Goal: Information Seeking & Learning: Learn about a topic

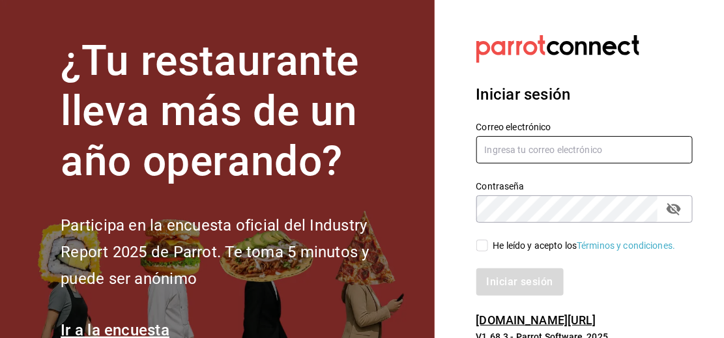
click at [507, 157] on input "text" at bounding box center [584, 149] width 217 height 27
type input "[EMAIL_ADDRESS][DOMAIN_NAME]"
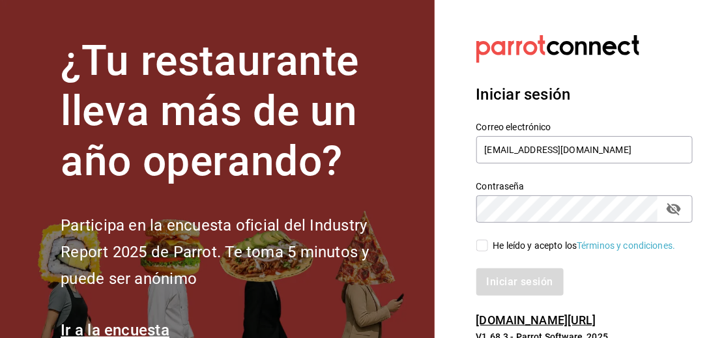
click at [480, 242] on input "He leído y acepto los Términos y condiciones." at bounding box center [482, 246] width 12 height 12
checkbox input "true"
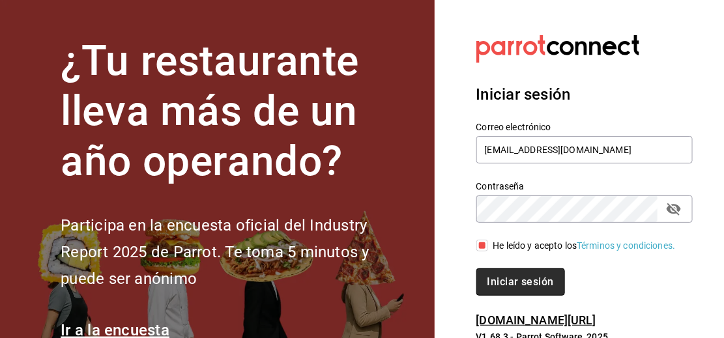
click at [500, 277] on font "Iniciar sesión" at bounding box center [520, 282] width 66 height 12
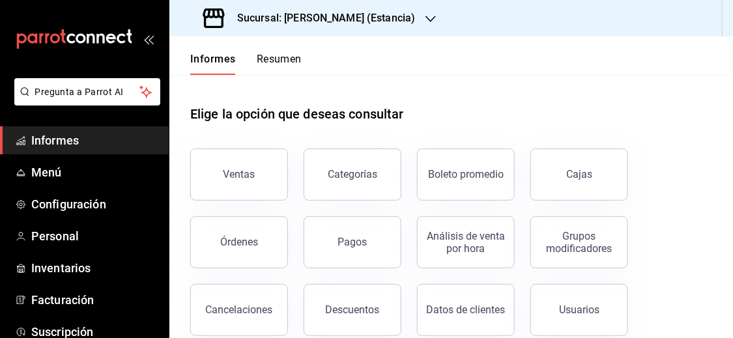
click at [390, 18] on div "Sucursal: [PERSON_NAME] (Estancia)" at bounding box center [310, 18] width 261 height 36
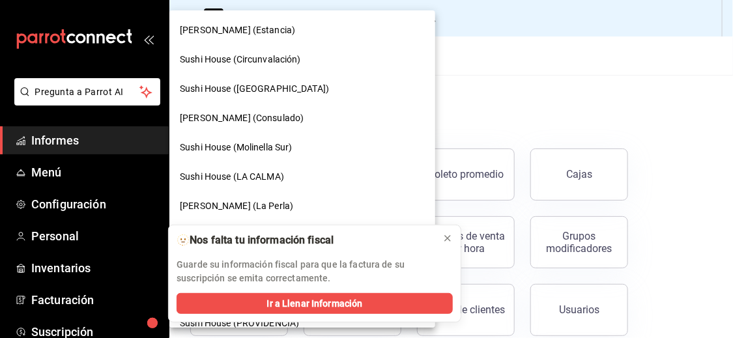
scroll to position [6, 0]
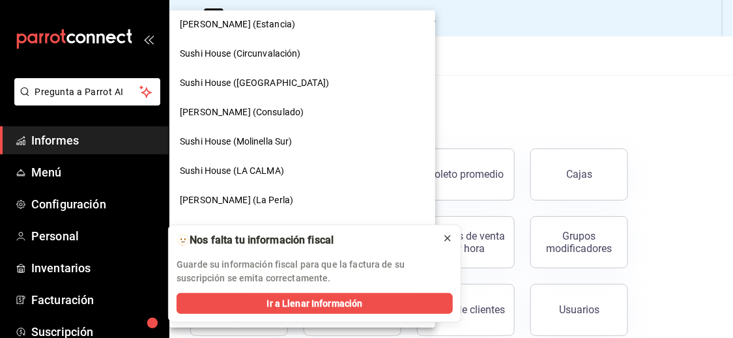
click at [449, 243] on icon at bounding box center [447, 238] width 10 height 10
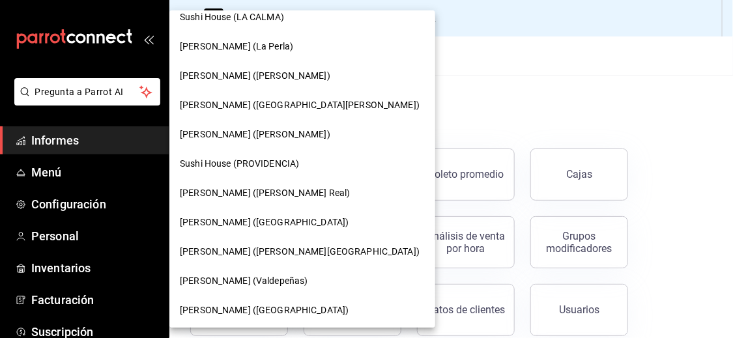
scroll to position [220, 0]
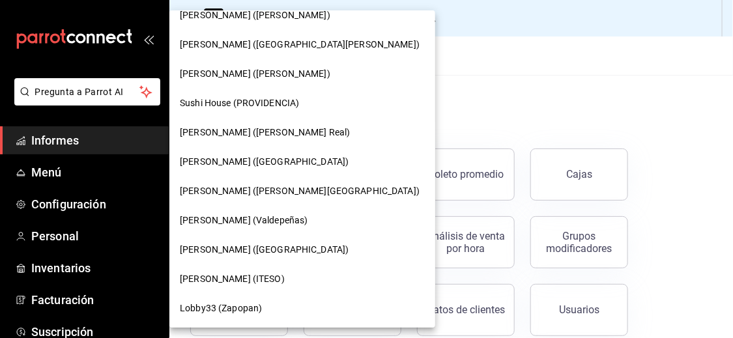
click at [217, 274] on font "Genki Poke (ITESO)" at bounding box center [232, 279] width 105 height 10
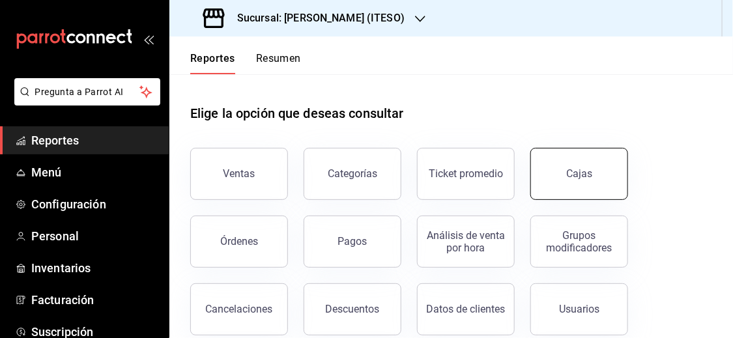
click at [593, 188] on button "Cajas" at bounding box center [579, 174] width 98 height 52
click at [593, 188] on html "Pregunta a Parrot AI Reportes Menú Configuración Personal Inventarios Facturaci…" at bounding box center [366, 169] width 733 height 338
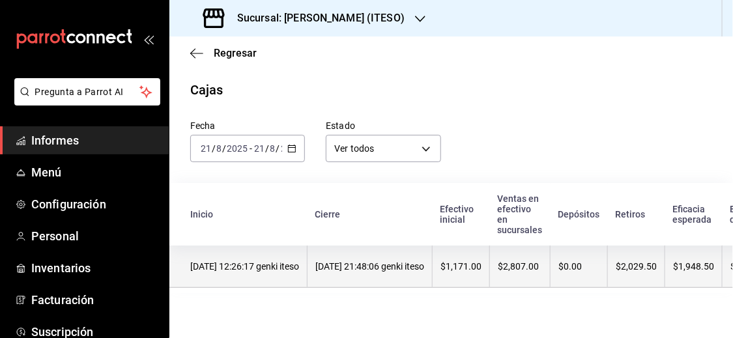
click at [339, 276] on th "21/08/2025 21:48:06 genki iteso" at bounding box center [369, 267] width 125 height 42
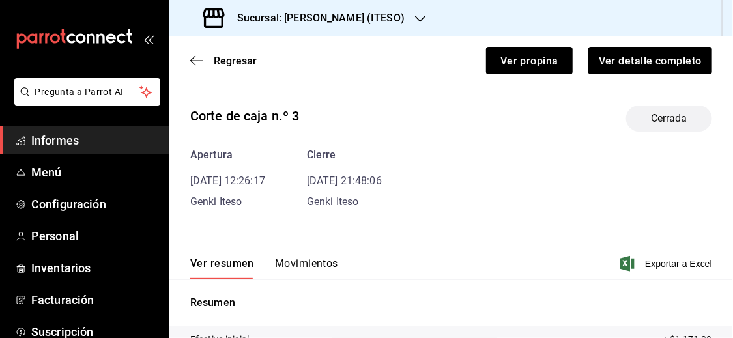
click at [300, 261] on font "Movimientos" at bounding box center [306, 263] width 63 height 12
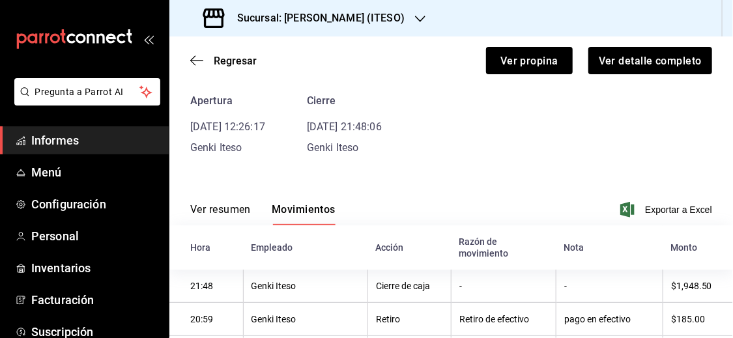
scroll to position [45, 0]
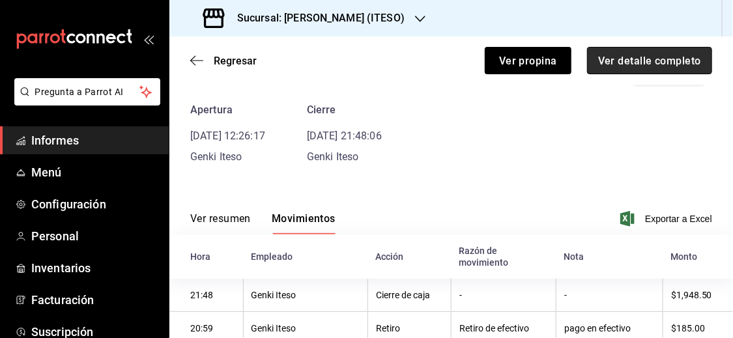
click at [682, 73] on button "Ver detalle completo" at bounding box center [649, 60] width 125 height 27
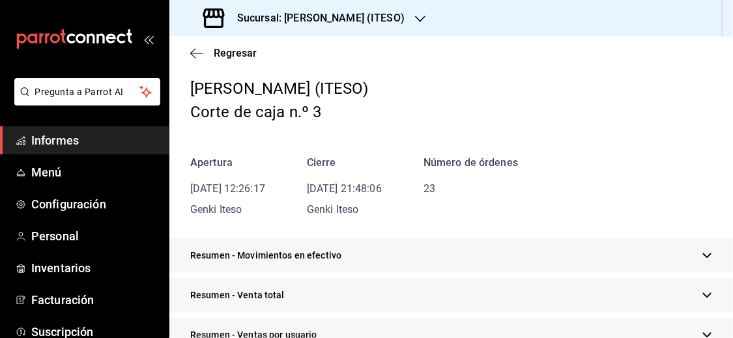
click at [703, 293] on icon "button" at bounding box center [707, 295] width 8 height 5
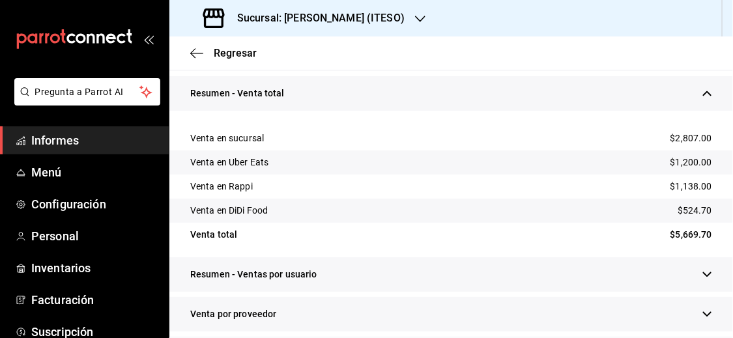
scroll to position [245, 0]
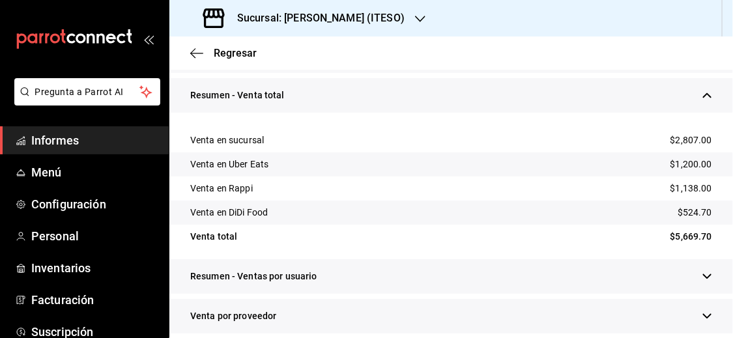
click at [704, 96] on div "Resumen - Venta total" at bounding box center [450, 95] width 563 height 35
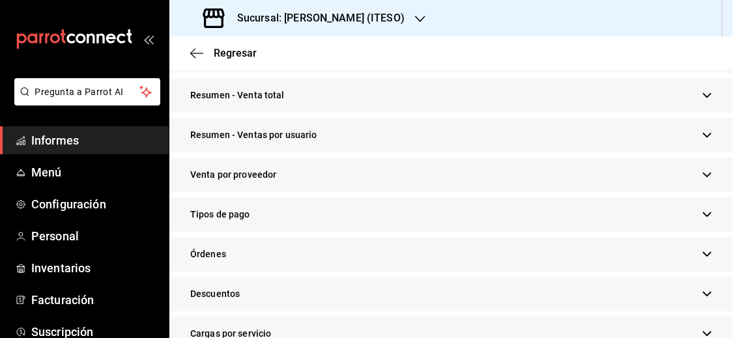
click at [386, 17] on div "Sucursal: Genki Poke (ITESO)" at bounding box center [305, 18] width 251 height 36
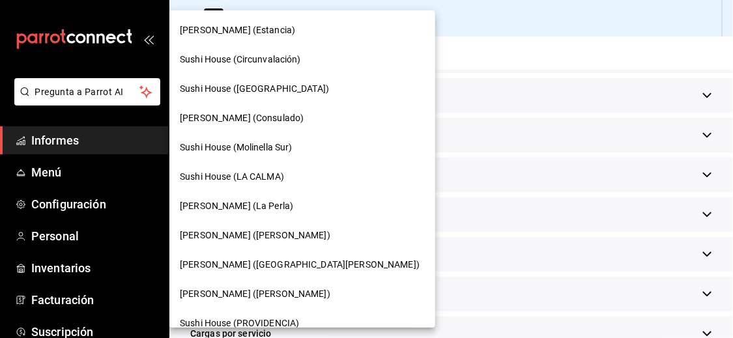
click at [261, 319] on font "Sushi House (PROVIDENCIA)" at bounding box center [239, 323] width 119 height 10
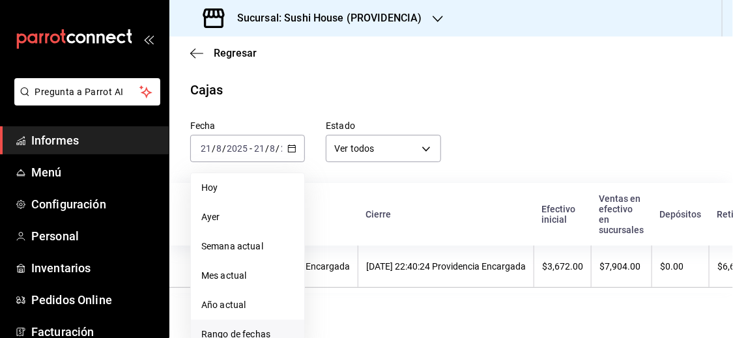
click at [237, 336] on span "Rango de fechas" at bounding box center [247, 335] width 92 height 14
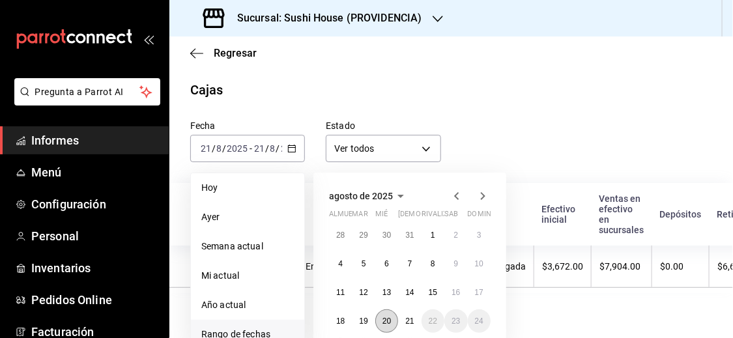
click at [382, 315] on button "20" at bounding box center [386, 320] width 23 height 23
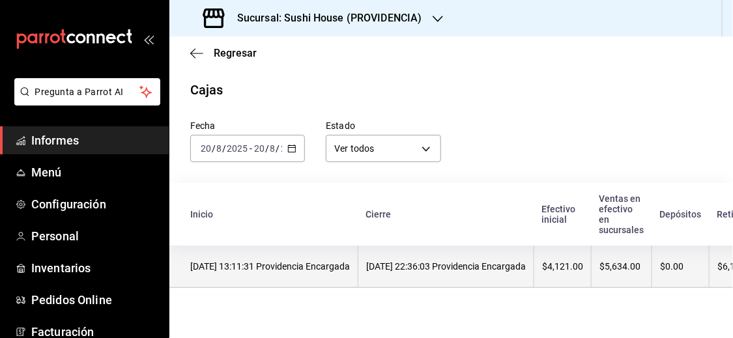
click at [391, 276] on th "20/08/2025 22:36:03 Providencia Encargada" at bounding box center [446, 267] width 176 height 42
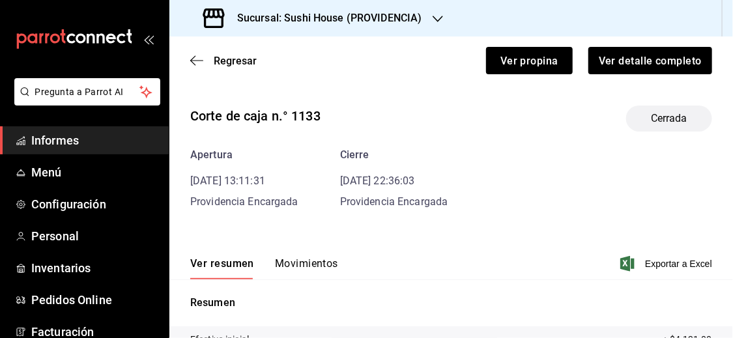
click at [310, 268] on font "Movimientos" at bounding box center [306, 263] width 63 height 12
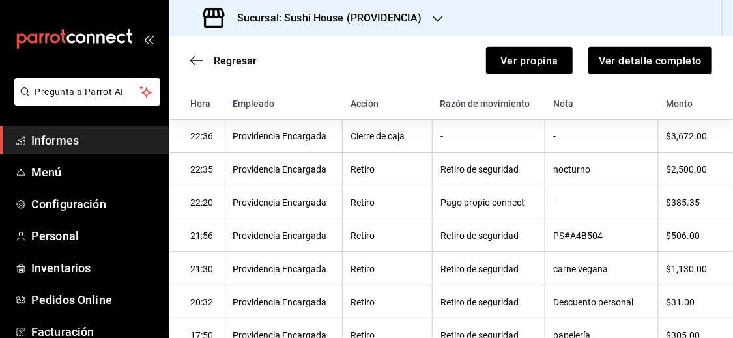
scroll to position [246, 0]
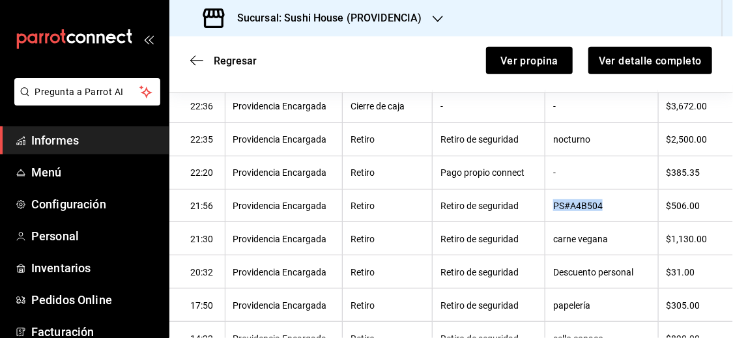
drag, startPoint x: 548, startPoint y: 207, endPoint x: 616, endPoint y: 218, distance: 68.0
click at [616, 218] on th "PS#A4B504" at bounding box center [601, 205] width 113 height 33
copy font "PS#A4B504"
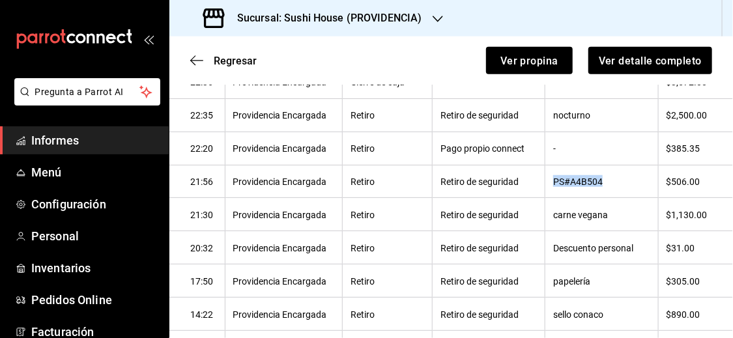
scroll to position [223, 0]
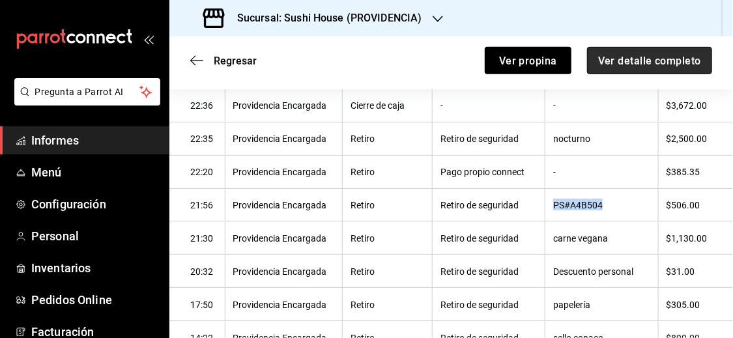
click at [668, 59] on font "Ver detalle completo" at bounding box center [649, 60] width 103 height 12
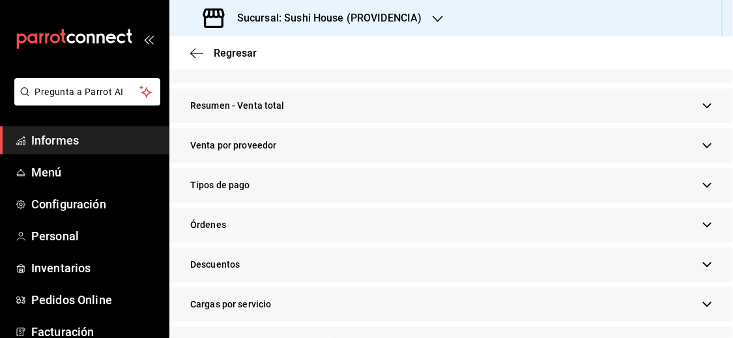
scroll to position [240, 0]
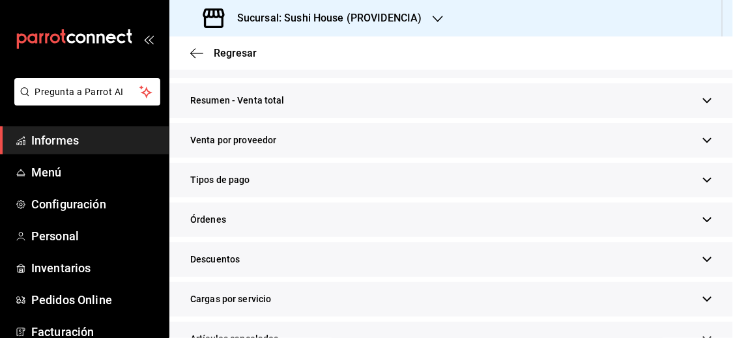
click at [702, 96] on icon "button" at bounding box center [707, 101] width 10 height 10
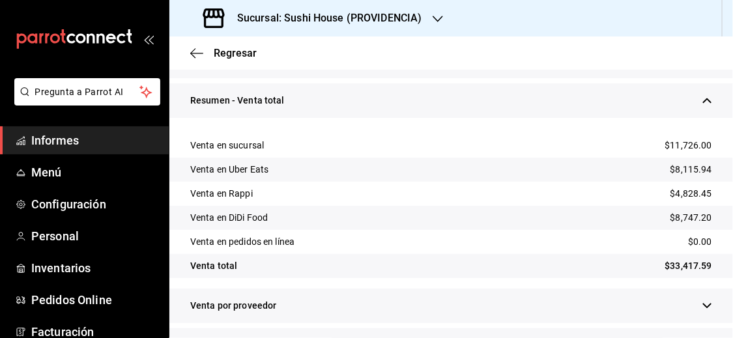
click at [703, 100] on div "Resumen - Venta total" at bounding box center [450, 100] width 563 height 35
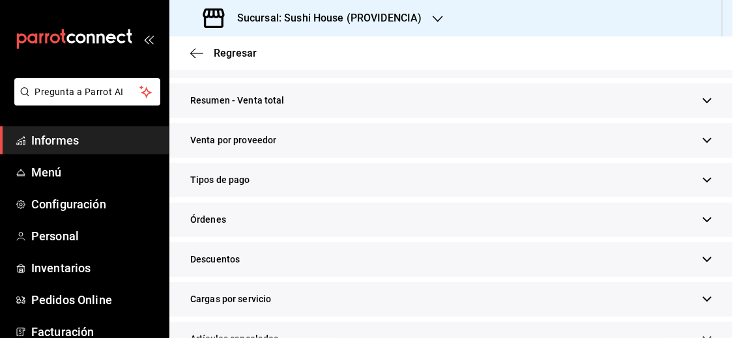
click at [702, 180] on icon "button" at bounding box center [707, 180] width 10 height 10
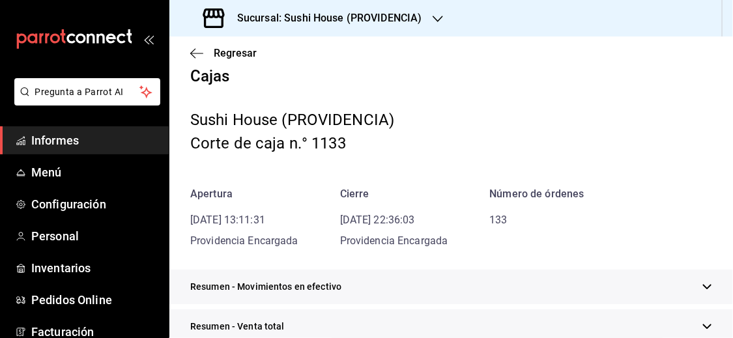
scroll to position [3, 0]
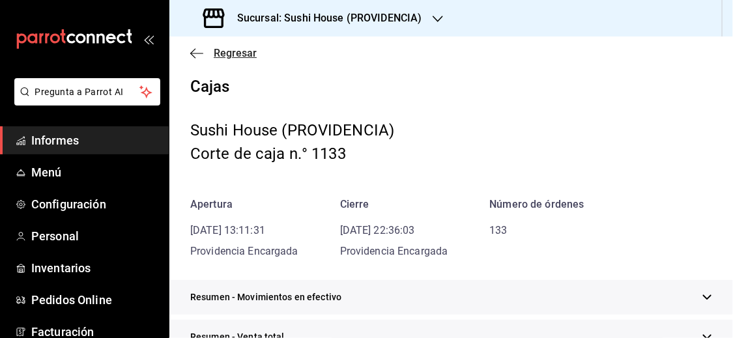
click at [197, 50] on icon "button" at bounding box center [196, 54] width 13 height 12
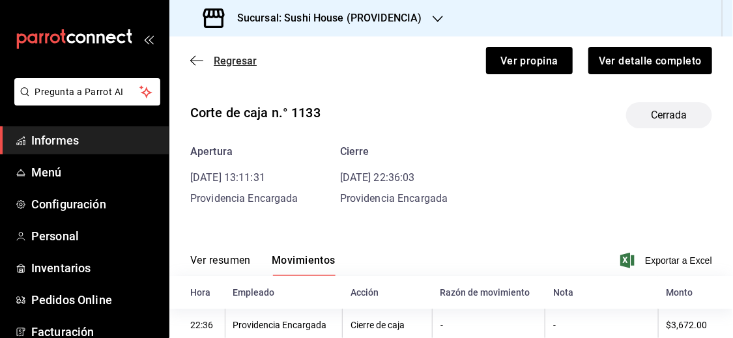
click at [217, 57] on font "Regresar" at bounding box center [235, 61] width 43 height 12
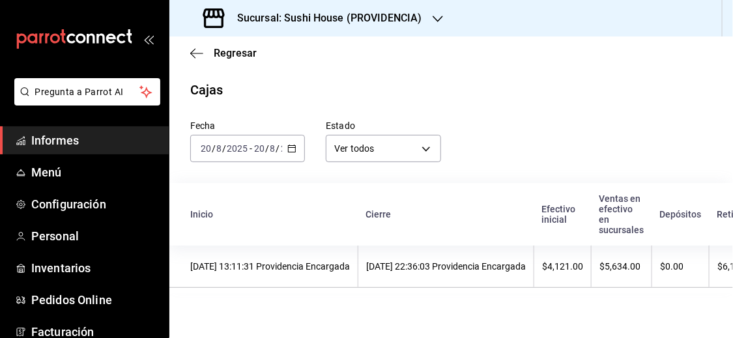
click at [292, 150] on icon "button" at bounding box center [291, 148] width 9 height 9
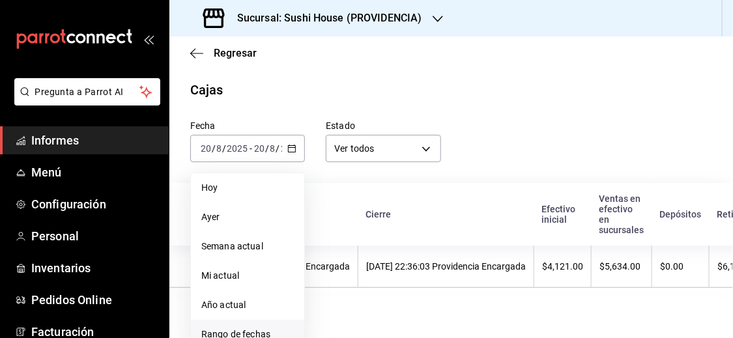
click at [258, 331] on font "Rango de fechas" at bounding box center [235, 334] width 69 height 10
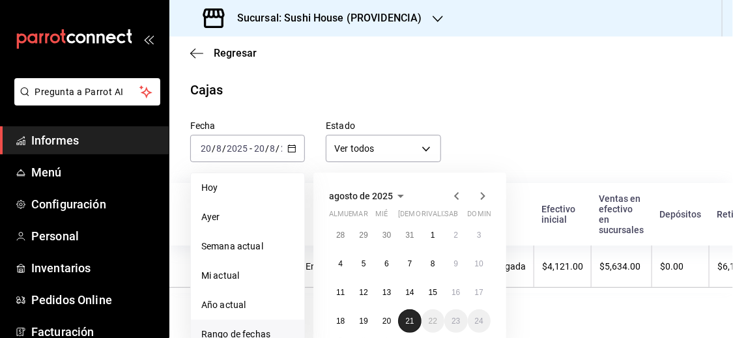
click at [406, 320] on font "21" at bounding box center [409, 321] width 8 height 9
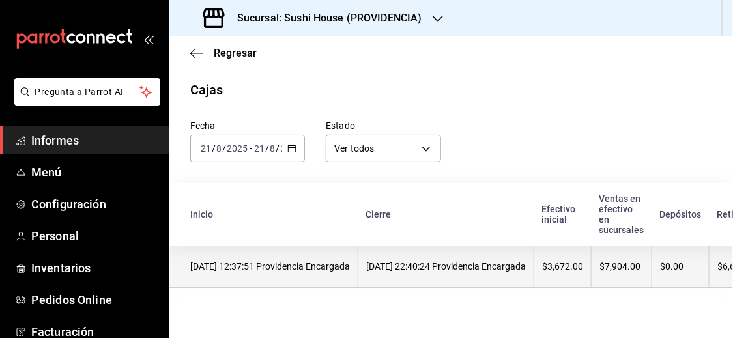
click at [406, 264] on font "21/08/2025 22:40:24 Providencia Encargada" at bounding box center [446, 266] width 160 height 10
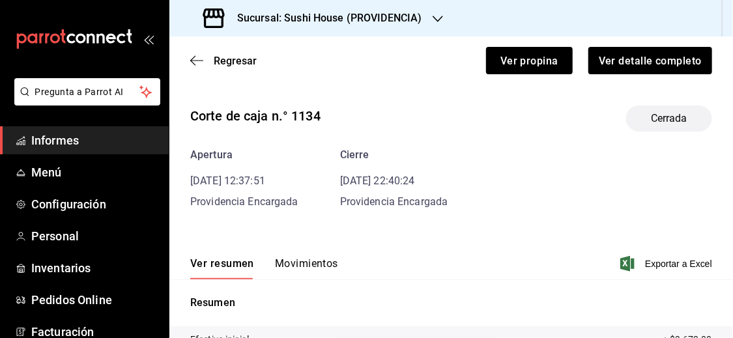
click at [304, 262] on font "Movimientos" at bounding box center [306, 263] width 63 height 12
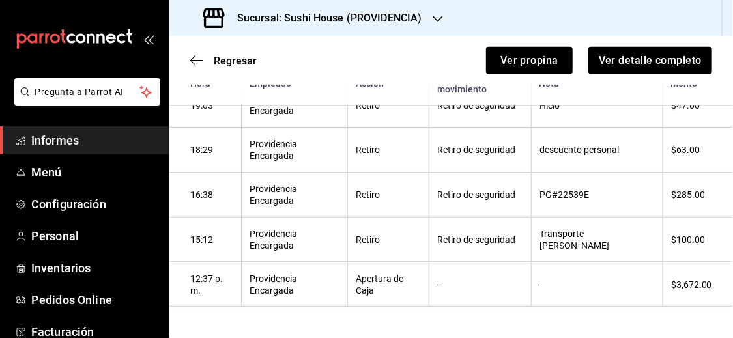
scroll to position [539, 0]
drag, startPoint x: 526, startPoint y: 196, endPoint x: 577, endPoint y: 191, distance: 51.7
click at [577, 191] on th "PG#22539E" at bounding box center [598, 194] width 132 height 45
copy font "PG#22539E"
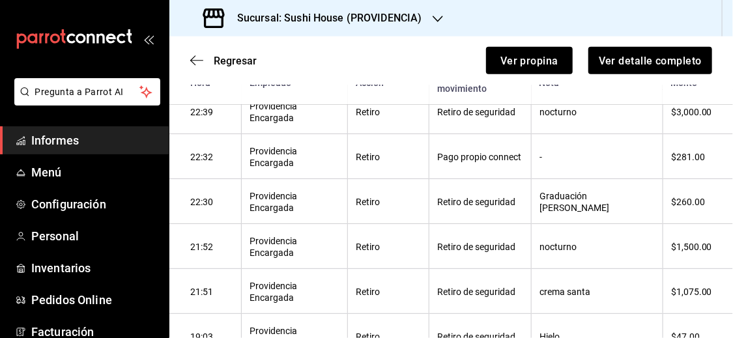
scroll to position [279, 0]
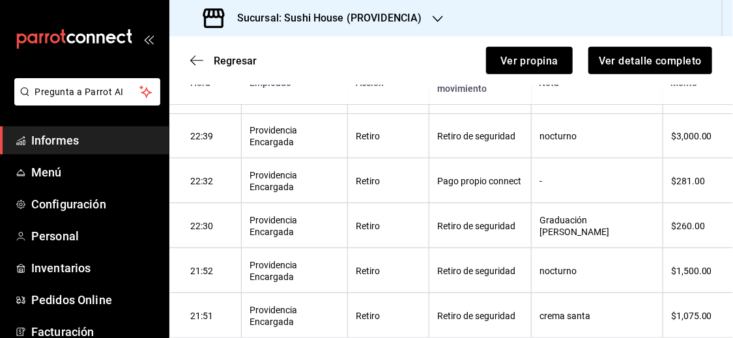
drag, startPoint x: 84, startPoint y: 59, endPoint x: 393, endPoint y: 176, distance: 330.0
click at [393, 176] on th "Retiro" at bounding box center [388, 180] width 81 height 45
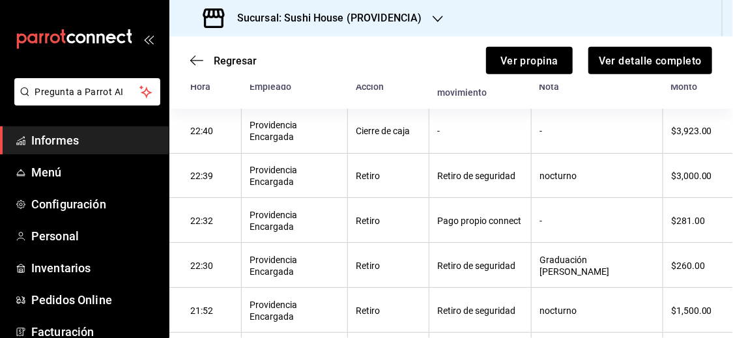
scroll to position [208, 0]
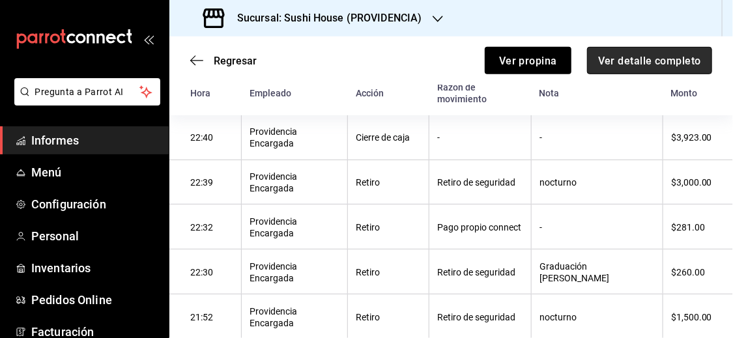
click at [642, 70] on button "Ver detalle completo" at bounding box center [649, 60] width 125 height 27
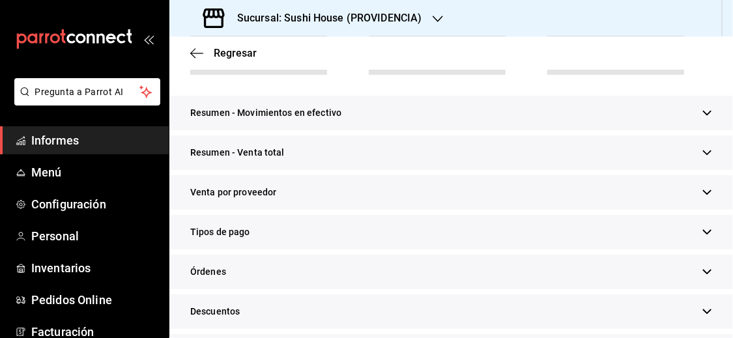
scroll to position [268, 0]
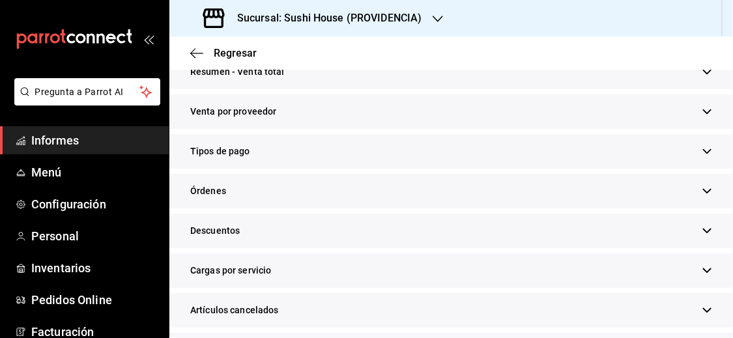
click at [702, 73] on icon "button" at bounding box center [707, 72] width 10 height 10
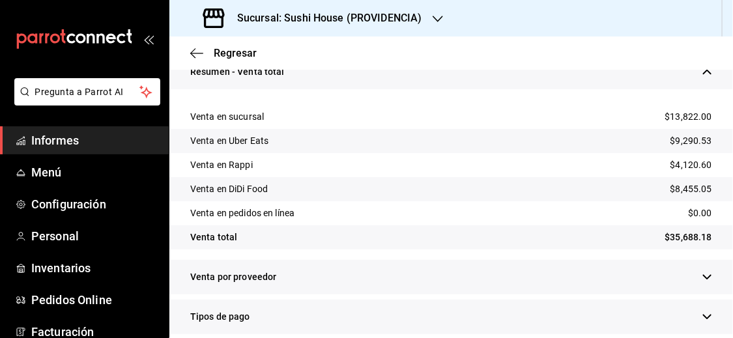
click at [702, 73] on icon "button" at bounding box center [707, 72] width 10 height 10
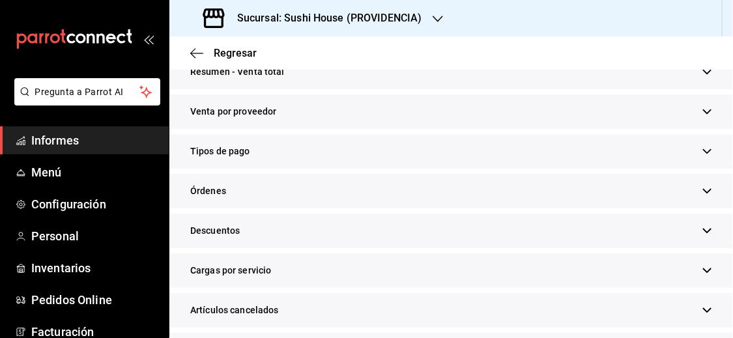
click at [703, 152] on icon "button" at bounding box center [707, 151] width 8 height 5
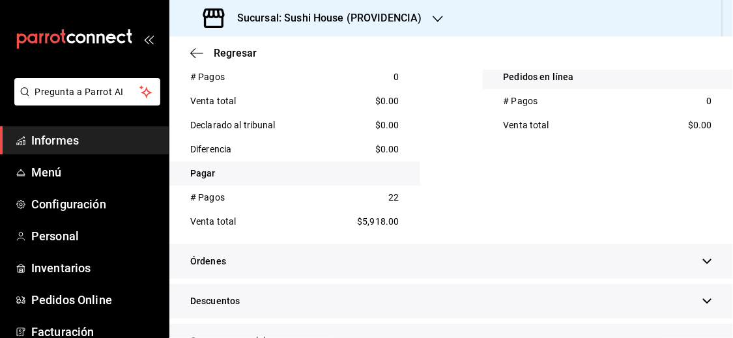
scroll to position [671, 0]
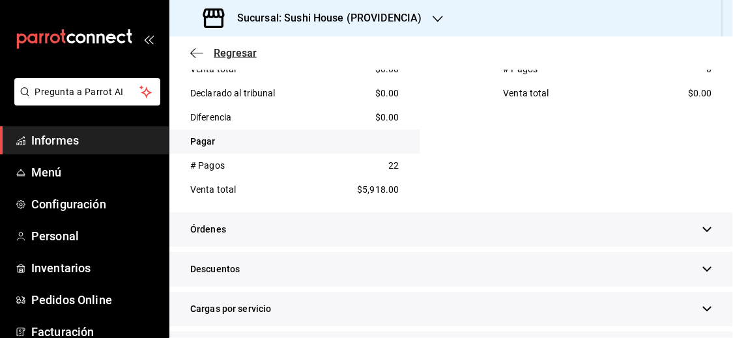
click at [233, 56] on font "Regresar" at bounding box center [235, 53] width 43 height 12
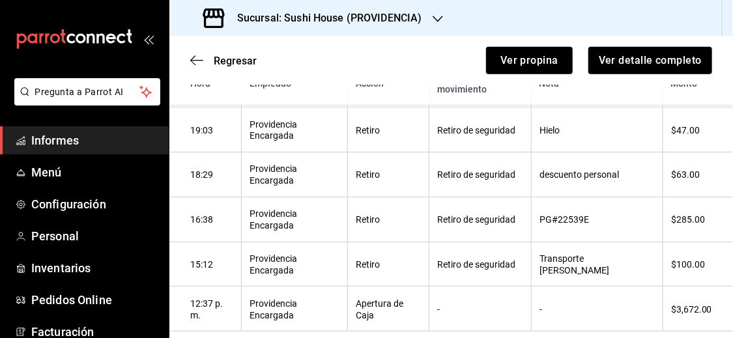
scroll to position [522, 0]
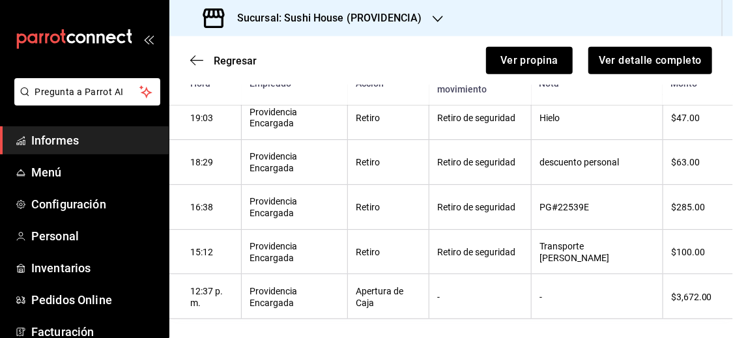
click at [233, 56] on font "Regresar" at bounding box center [235, 61] width 43 height 12
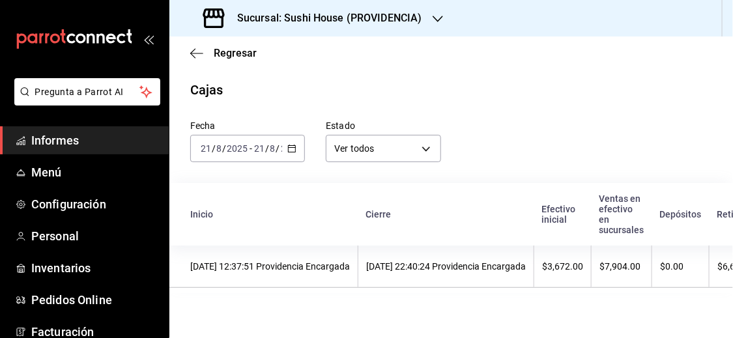
click at [236, 45] on div "Regresar" at bounding box center [450, 52] width 563 height 33
click at [236, 55] on font "Regresar" at bounding box center [235, 53] width 43 height 12
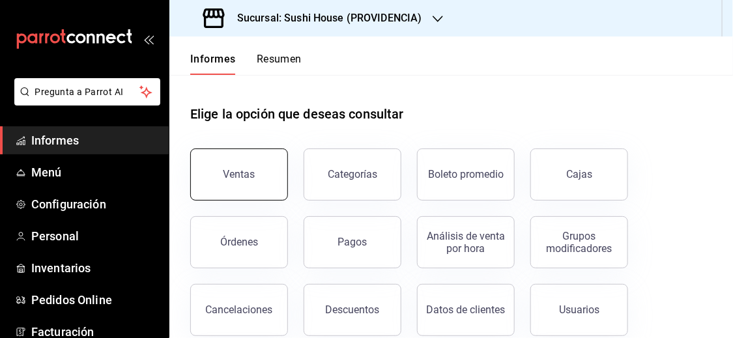
click at [237, 175] on font "Ventas" at bounding box center [239, 174] width 32 height 12
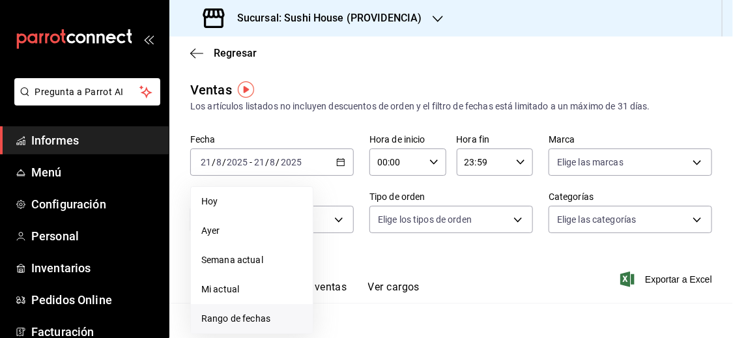
click at [266, 313] on font "Rango de fechas" at bounding box center [235, 318] width 69 height 10
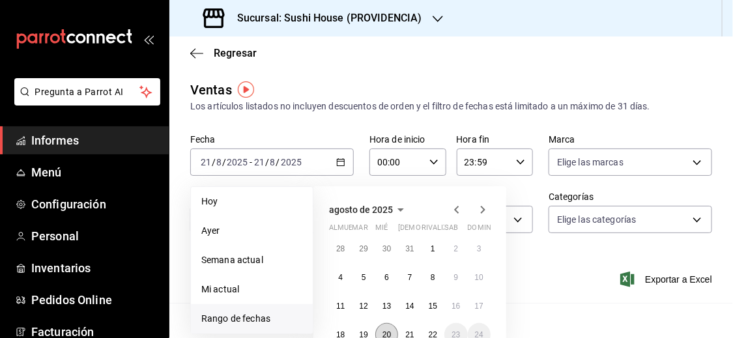
click at [382, 330] on font "20" at bounding box center [386, 334] width 8 height 9
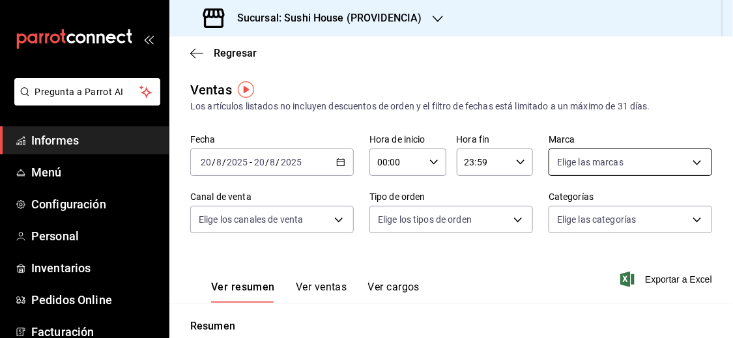
click at [577, 160] on body "Pregunta a Parrot AI Informes Menú Configuración Personal Inventarios Pedidos O…" at bounding box center [366, 169] width 733 height 338
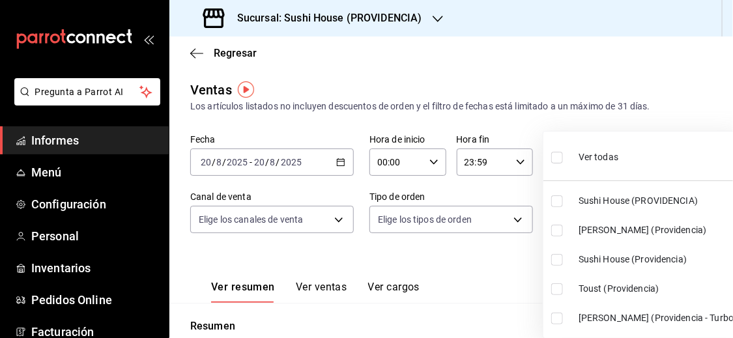
click at [558, 157] on input "checkbox" at bounding box center [557, 158] width 12 height 12
checkbox input "true"
type input "b9361ddb-430a-4445-ad01-e54101fc6a6d,a68405d1-b9ed-4209-8cac-070605860f79,d977e…"
checkbox input "true"
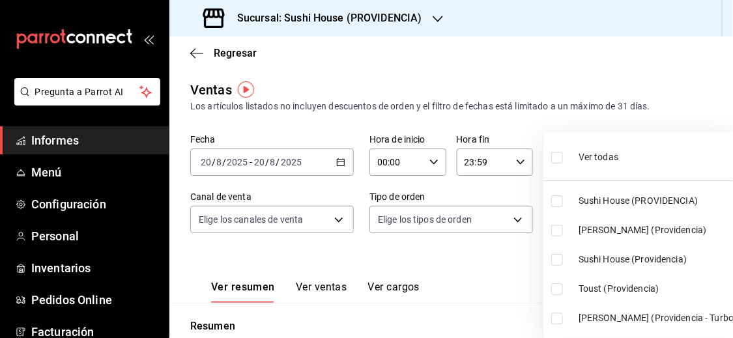
checkbox input "true"
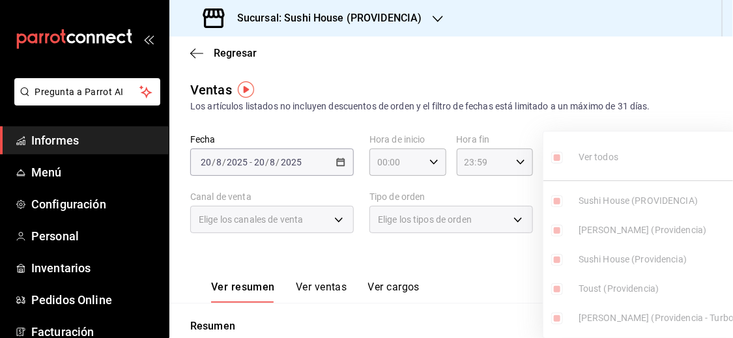
click at [512, 268] on div at bounding box center [366, 169] width 733 height 338
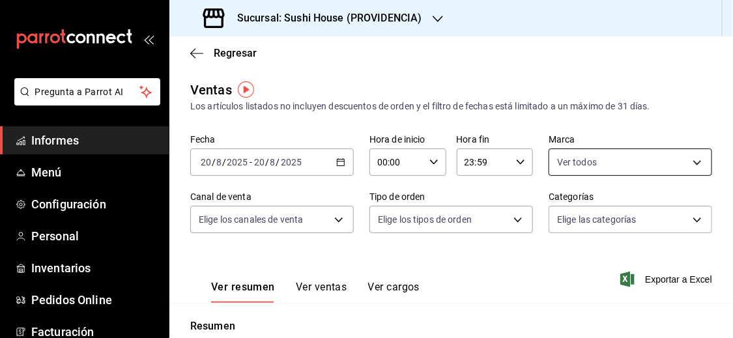
click at [602, 160] on body "Pregunta a Parrot AI Informes Menú Configuración Personal Inventarios Pedidos O…" at bounding box center [366, 169] width 733 height 338
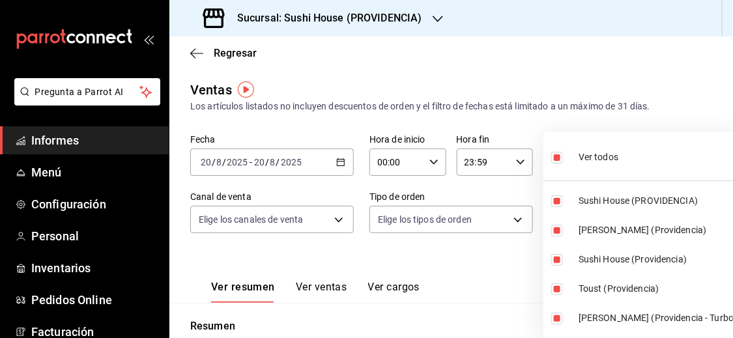
click at [483, 277] on div at bounding box center [366, 169] width 733 height 338
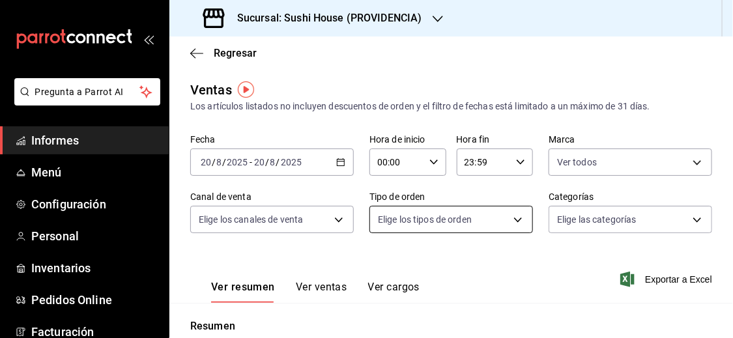
click at [504, 228] on body "Pregunta a Parrot AI Informes Menú Configuración Personal Inventarios Pedidos O…" at bounding box center [366, 169] width 733 height 338
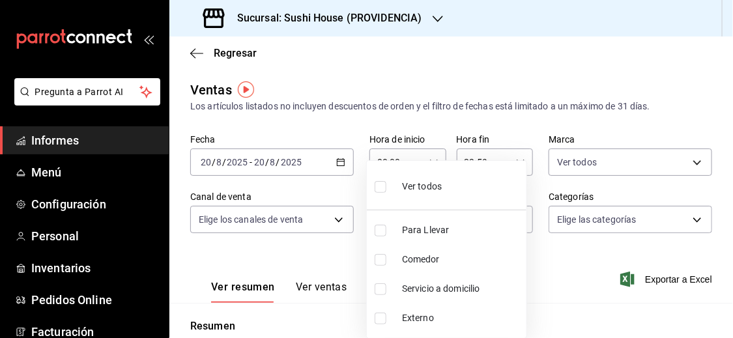
click at [381, 291] on input "checkbox" at bounding box center [381, 289] width 12 height 12
checkbox input "true"
type input "7f5903bb-6d2f-4159-8fdb-6e7027ac9b39"
click at [546, 279] on div at bounding box center [366, 169] width 733 height 338
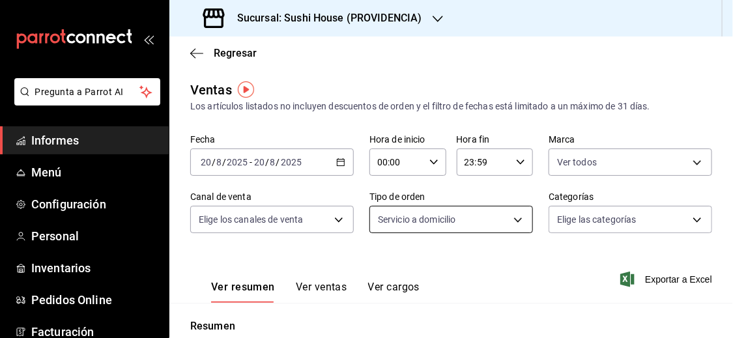
click at [511, 217] on body "Pregunta a Parrot AI Informes Menú Configuración Personal Inventarios Pedidos O…" at bounding box center [366, 169] width 733 height 338
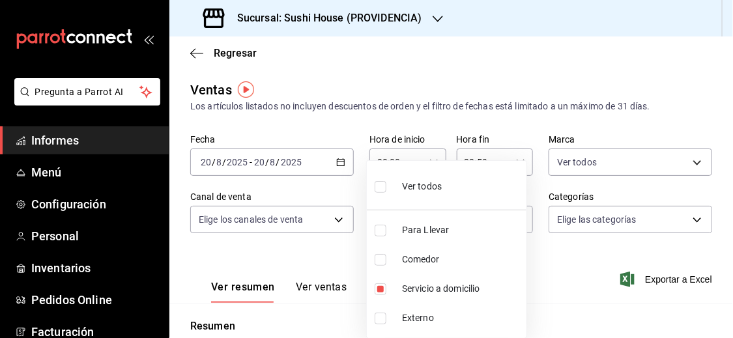
click at [379, 287] on input "checkbox" at bounding box center [381, 289] width 12 height 12
checkbox input "false"
click at [569, 262] on div at bounding box center [366, 169] width 733 height 338
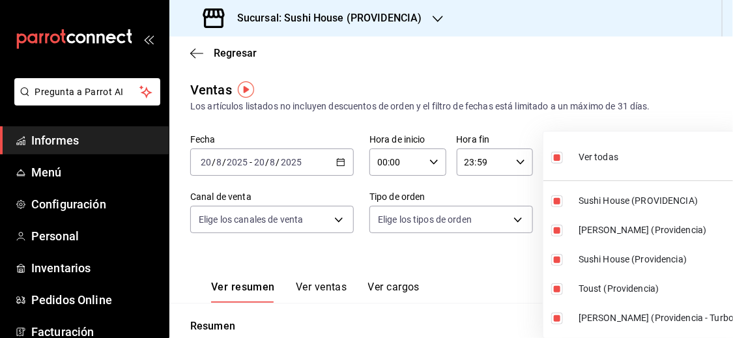
click at [587, 156] on body "Pregunta a Parrot AI Informes Menú Configuración Personal Inventarios Pedidos O…" at bounding box center [366, 169] width 733 height 338
click at [555, 161] on input "checkbox" at bounding box center [557, 158] width 12 height 12
checkbox input "false"
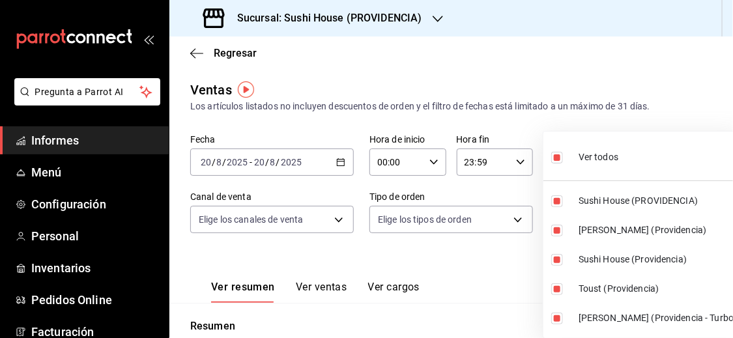
checkbox input "false"
click at [555, 203] on input "checkbox" at bounding box center [557, 201] width 12 height 12
checkbox input "true"
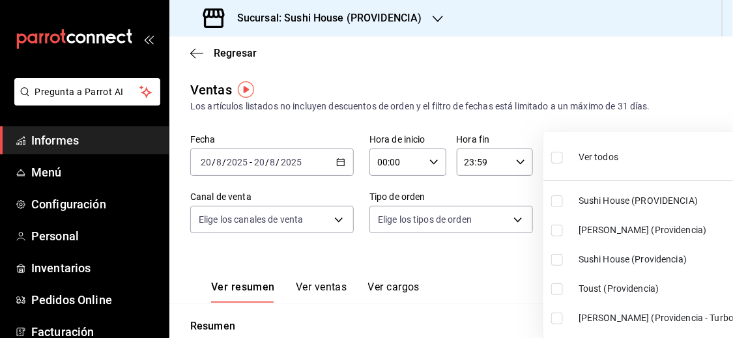
type input "b9361ddb-430a-4445-ad01-e54101fc6a6d"
click at [556, 261] on input "checkbox" at bounding box center [557, 260] width 12 height 12
checkbox input "true"
type input "b9361ddb-430a-4445-ad01-e54101fc6a6d,d977e9e1-94a5-4c72-ae82-989a1b0a3219"
click at [453, 278] on div at bounding box center [366, 169] width 733 height 338
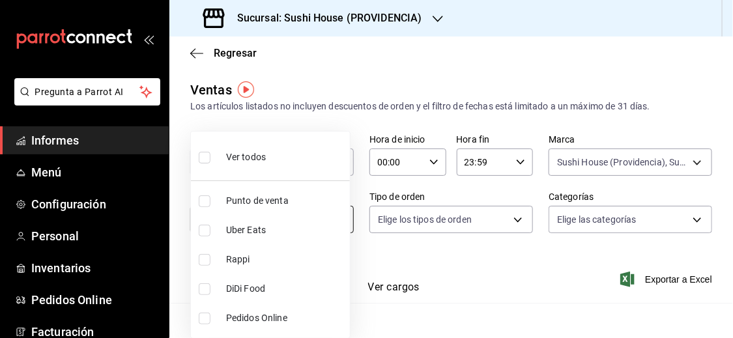
click at [307, 219] on body "Pregunta a Parrot AI Informes Menú Configuración Personal Inventarios Pedidos O…" at bounding box center [366, 169] width 733 height 338
click at [207, 261] on input "checkbox" at bounding box center [205, 260] width 12 height 12
checkbox input "true"
type input "RAPPI"
click at [455, 274] on div at bounding box center [366, 169] width 733 height 338
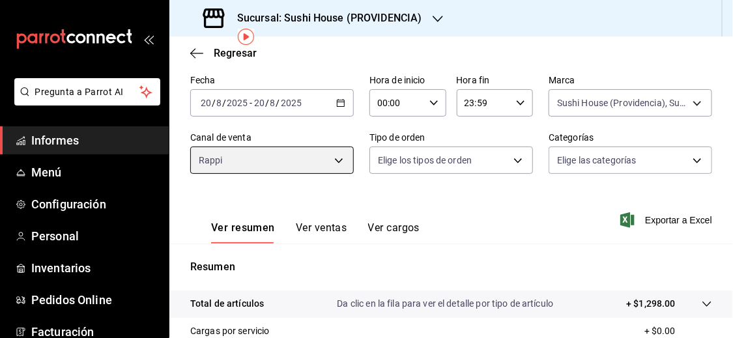
scroll to position [53, 0]
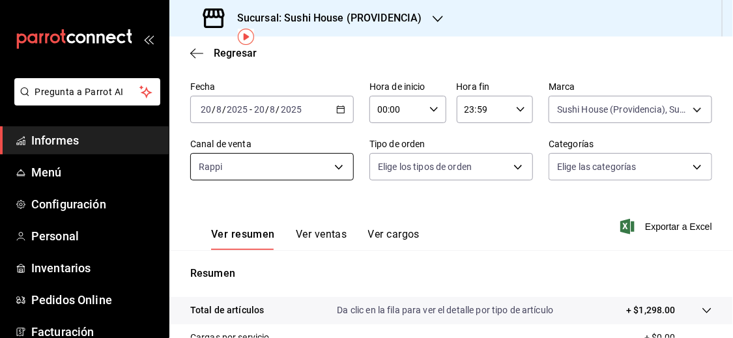
click at [305, 160] on body "Pregunta a Parrot AI Informes Menú Configuración Personal Inventarios Pedidos O…" at bounding box center [366, 169] width 733 height 338
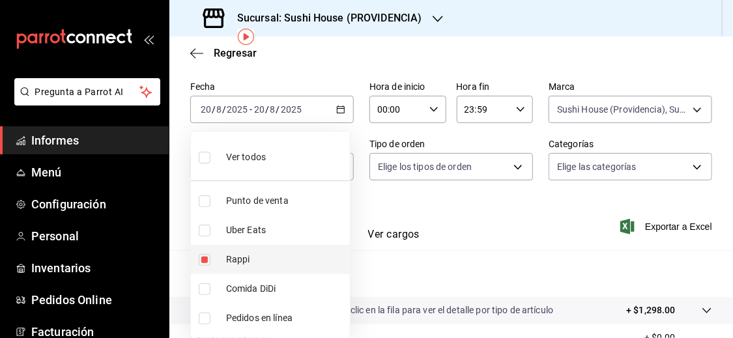
click at [206, 258] on input "checkbox" at bounding box center [205, 260] width 12 height 12
checkbox input "false"
click at [207, 228] on input "checkbox" at bounding box center [205, 231] width 12 height 12
checkbox input "true"
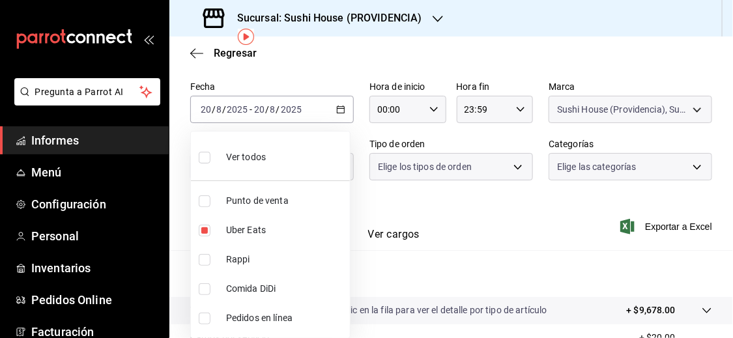
type input "UBER_EATS"
click at [496, 239] on div at bounding box center [366, 169] width 733 height 338
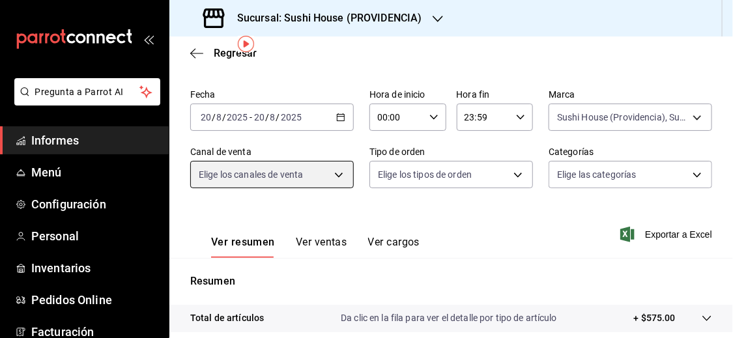
scroll to position [29, 0]
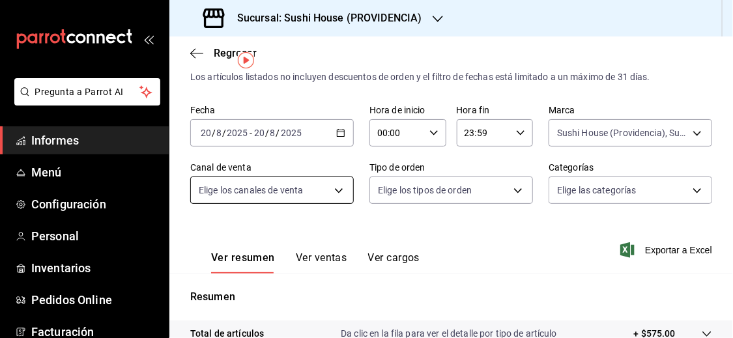
click at [333, 197] on body "Pregunta a Parrot AI Informes Menú Configuración Personal Inventarios Pedidos O…" at bounding box center [366, 169] width 733 height 338
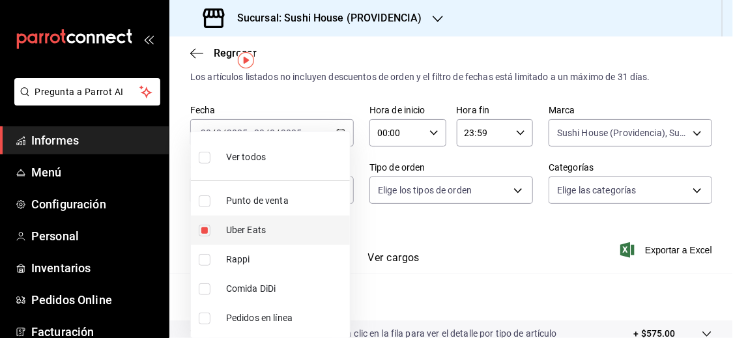
click at [205, 233] on input "checkbox" at bounding box center [205, 231] width 12 height 12
checkbox input "false"
click at [200, 290] on input "checkbox" at bounding box center [205, 289] width 12 height 12
checkbox input "true"
type input "DIDI_FOOD"
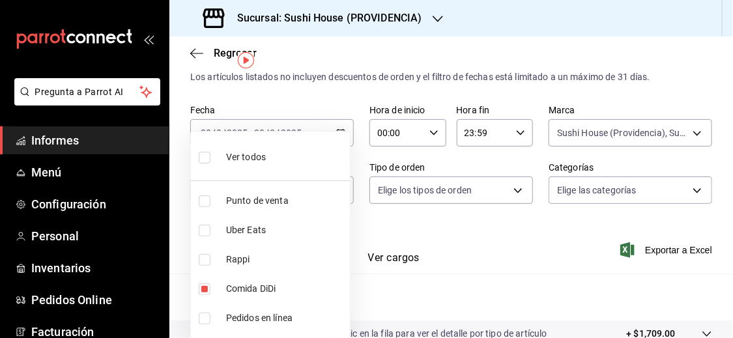
click at [389, 297] on div at bounding box center [366, 169] width 733 height 338
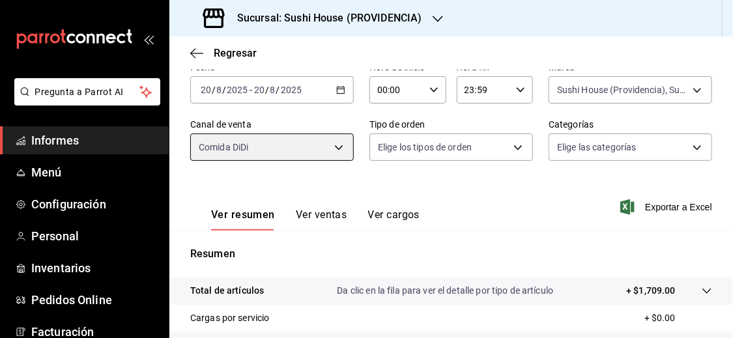
scroll to position [67, 0]
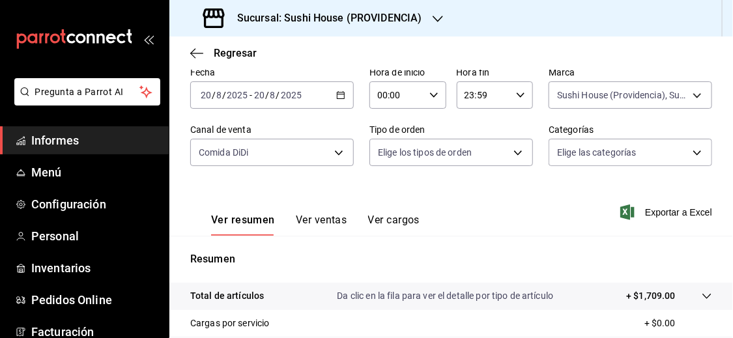
drag, startPoint x: 731, startPoint y: 169, endPoint x: 445, endPoint y: 191, distance: 286.8
click at [445, 191] on div "Ver resumen Ver ventas Ver cargos Exportar a Excel" at bounding box center [450, 209] width 563 height 54
click at [599, 102] on body "Pregunta a Parrot AI Informes Menú Configuración Personal Inventarios Pedidos O…" at bounding box center [366, 169] width 733 height 338
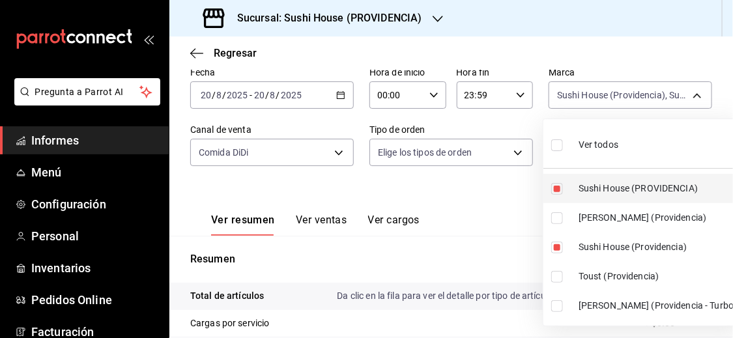
click at [558, 186] on input "checkbox" at bounding box center [557, 189] width 12 height 12
checkbox input "false"
type input "d977e9e1-94a5-4c72-ae82-989a1b0a3219"
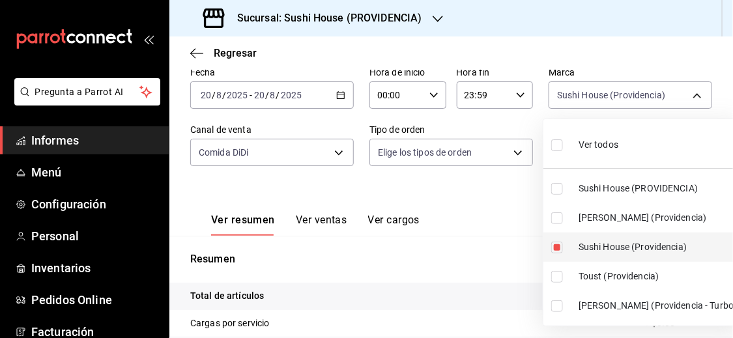
click at [556, 250] on input "checkbox" at bounding box center [557, 248] width 12 height 12
checkbox input "false"
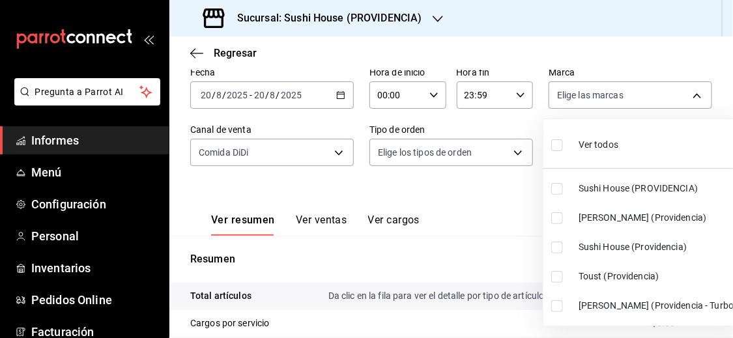
click at [558, 218] on input "checkbox" at bounding box center [557, 218] width 12 height 12
checkbox input "true"
type input "a68405d1-b9ed-4209-8cac-070605860f79"
click at [559, 307] on input "checkbox" at bounding box center [557, 306] width 12 height 12
checkbox input "true"
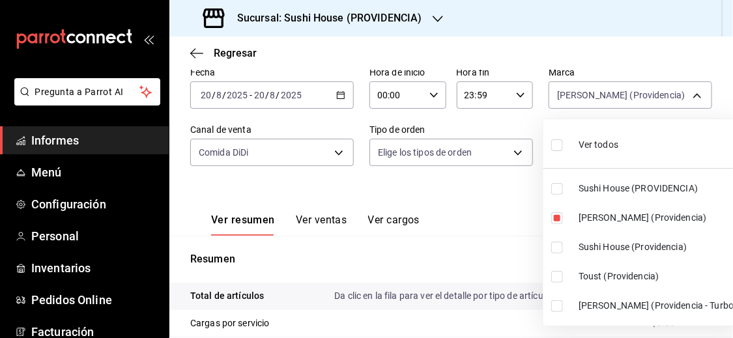
type input "a68405d1-b9ed-4209-8cac-070605860f79,d15e84b3-8363-4ee1-9a15-630b08c6c652"
click at [520, 255] on div at bounding box center [366, 169] width 733 height 338
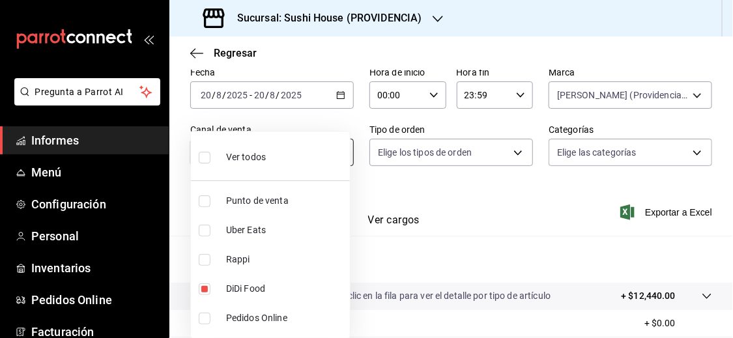
click at [341, 151] on body "Pregunta a Parrot AI Informes Menú Configuración Personal Inventarios Pedidos O…" at bounding box center [366, 169] width 733 height 338
click at [203, 287] on input "checkbox" at bounding box center [205, 289] width 12 height 12
checkbox input "false"
click at [203, 262] on input "checkbox" at bounding box center [205, 260] width 12 height 12
checkbox input "true"
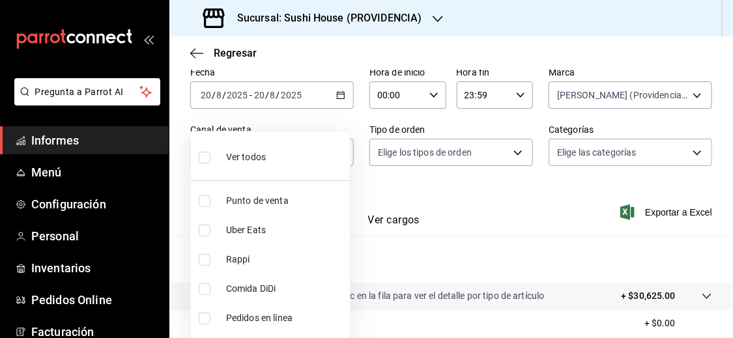
type input "RAPPI"
click at [410, 253] on div at bounding box center [366, 169] width 733 height 338
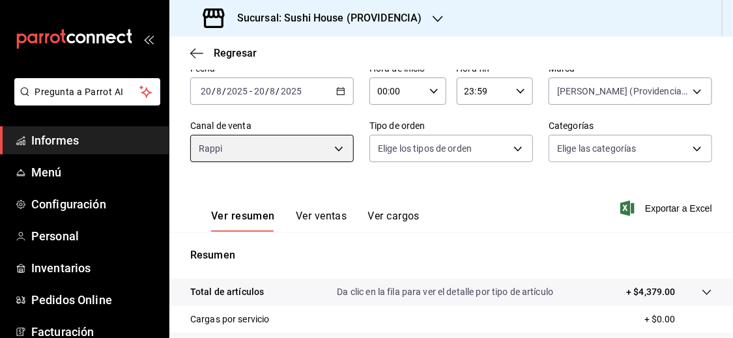
scroll to position [40, 0]
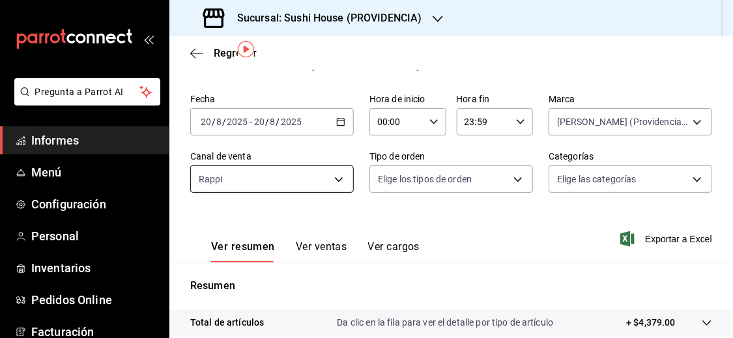
click at [335, 184] on body "Pregunta a Parrot AI Informes Menú Configuración Personal Inventarios Pedidos O…" at bounding box center [366, 169] width 733 height 338
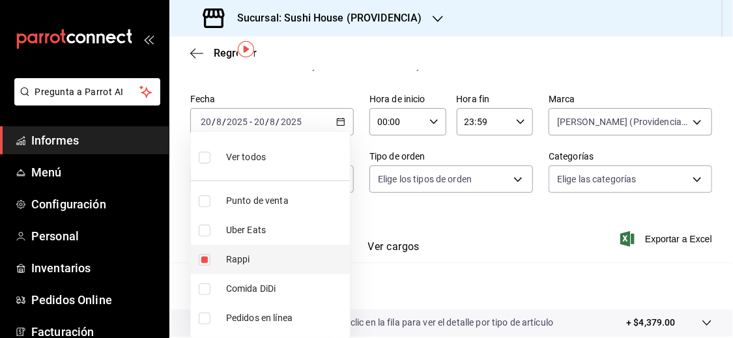
click at [205, 257] on input "checkbox" at bounding box center [205, 260] width 12 height 12
checkbox input "false"
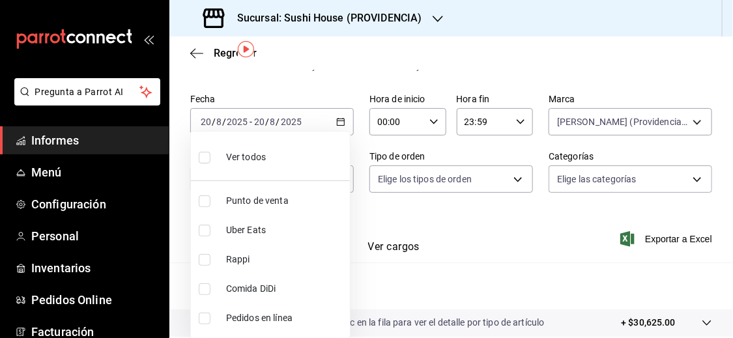
click at [204, 225] on input "checkbox" at bounding box center [205, 231] width 12 height 12
checkbox input "true"
type input "UBER_EATS"
click at [471, 246] on div at bounding box center [366, 169] width 733 height 338
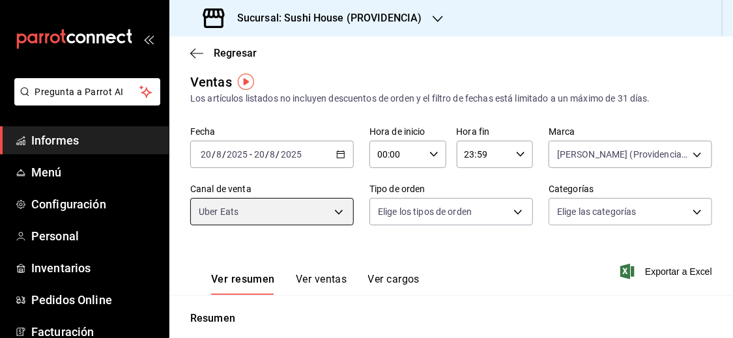
scroll to position [6, 0]
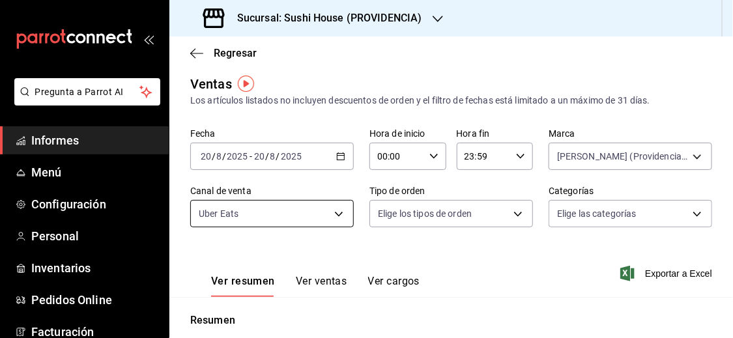
click at [333, 214] on body "Pregunta a Parrot AI Informes Menú Configuración Personal Inventarios Pedidos O…" at bounding box center [366, 169] width 733 height 338
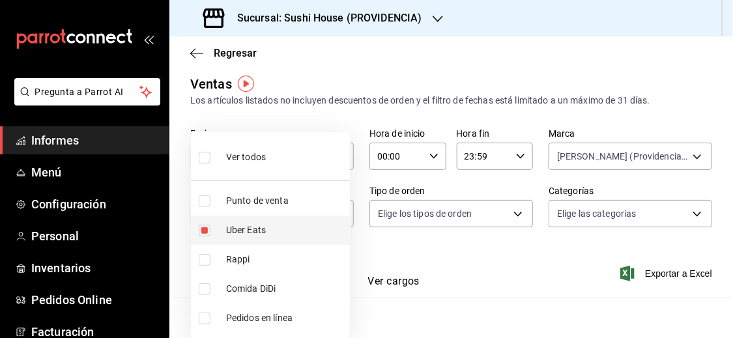
click at [199, 230] on input "checkbox" at bounding box center [205, 231] width 12 height 12
checkbox input "false"
click at [204, 294] on li "Comida DiDi" at bounding box center [270, 288] width 159 height 29
type input "DIDI_FOOD"
checkbox input "true"
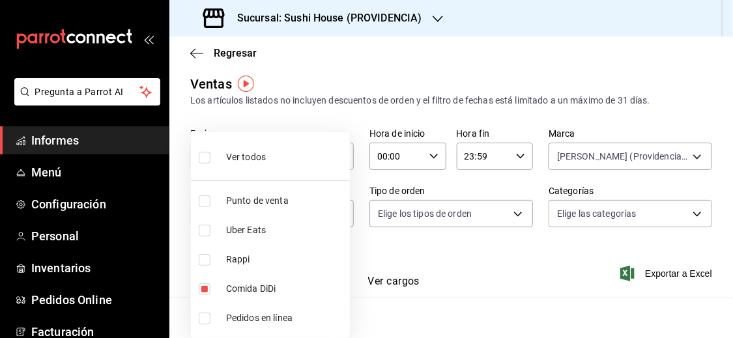
click at [441, 279] on div at bounding box center [366, 169] width 733 height 338
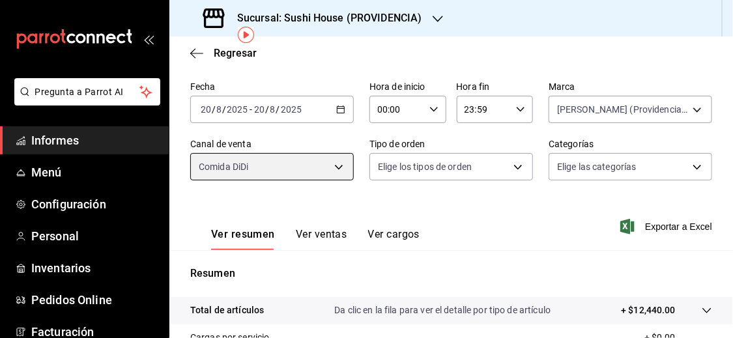
scroll to position [51, 0]
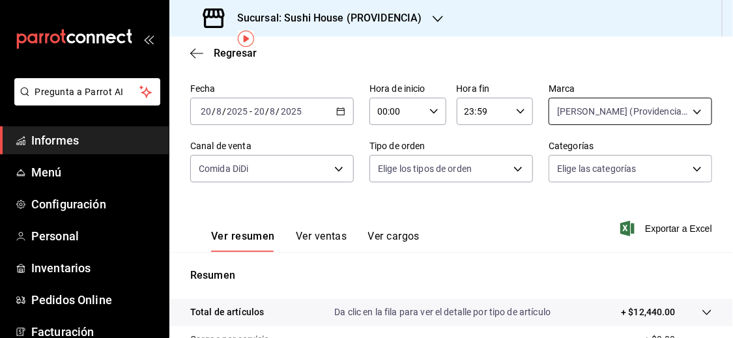
click at [688, 119] on body "Pregunta a Parrot AI Informes Menú Configuración Personal Inventarios Pedidos O…" at bounding box center [366, 169] width 733 height 338
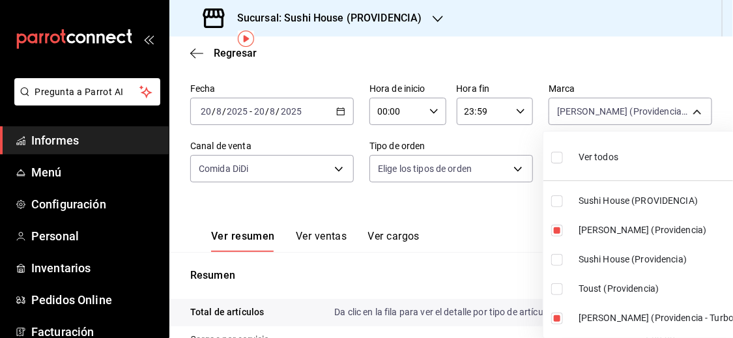
click at [340, 110] on div at bounding box center [366, 169] width 733 height 338
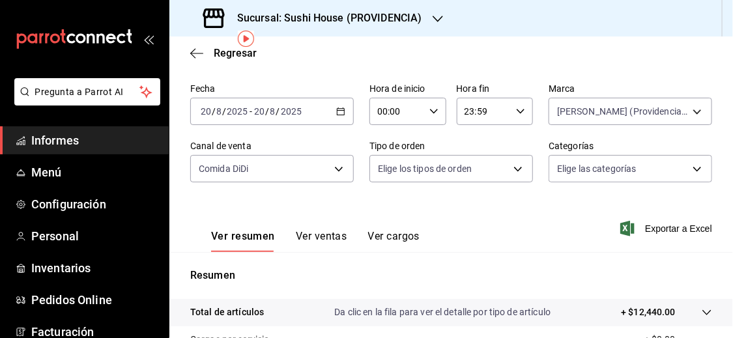
click at [340, 110] on \(Stroke\) "button" at bounding box center [340, 110] width 7 height 1
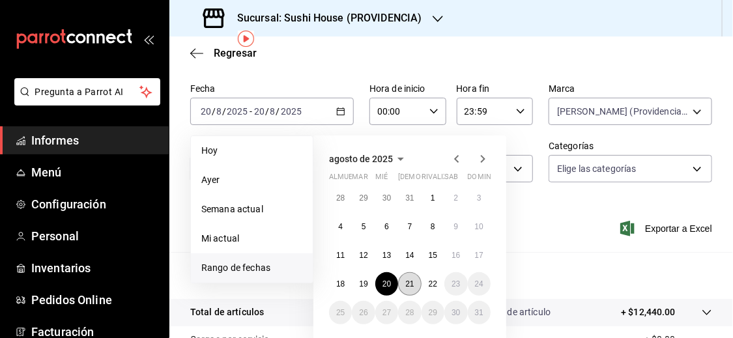
click at [410, 279] on font "21" at bounding box center [409, 283] width 8 height 9
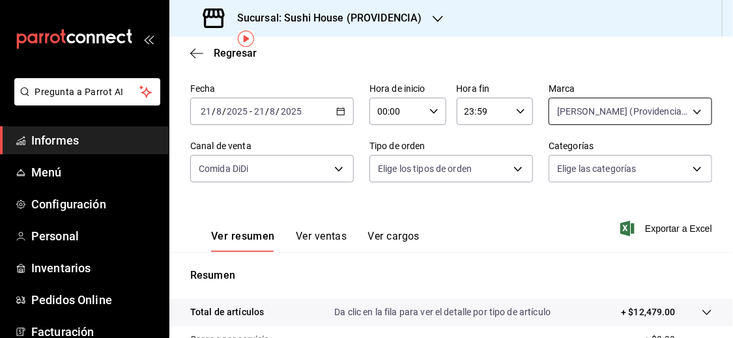
click at [646, 98] on body "Pregunta a Parrot AI Informes Menú Configuración Personal Inventarios Pedidos O…" at bounding box center [366, 169] width 733 height 338
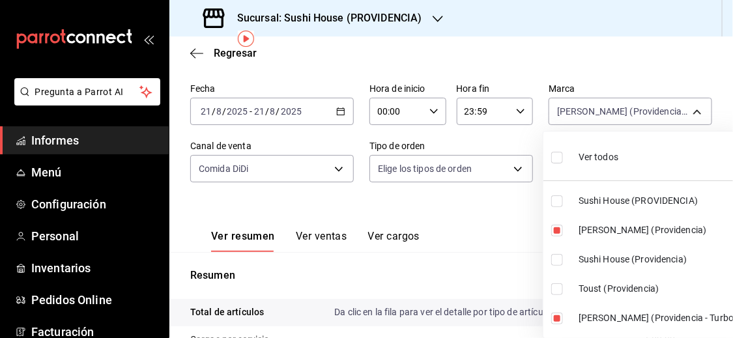
click at [554, 155] on input "checkbox" at bounding box center [557, 158] width 12 height 12
checkbox input "true"
type input "b9361ddb-430a-4445-ad01-e54101fc6a6d,a68405d1-b9ed-4209-8cac-070605860f79,d977e…"
checkbox input "true"
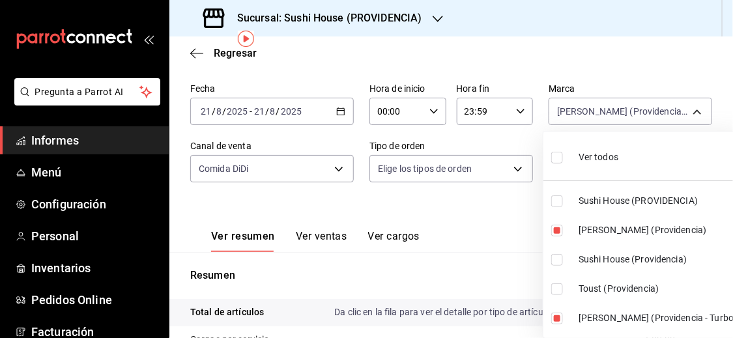
checkbox input "true"
click at [495, 217] on div at bounding box center [366, 169] width 733 height 338
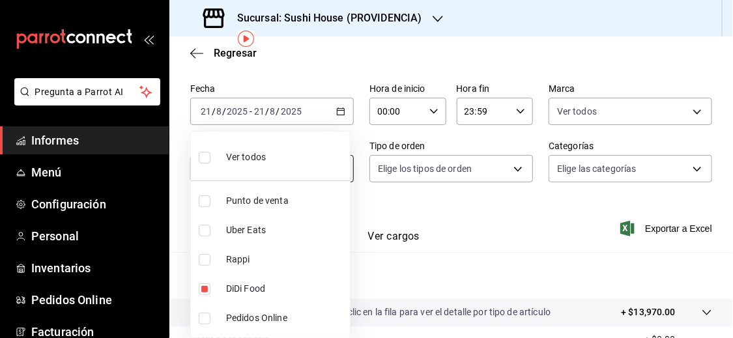
click at [332, 162] on body "Pregunta a Parrot AI Informes Menú Configuración Personal Inventarios Pedidos O…" at bounding box center [366, 169] width 733 height 338
click at [206, 288] on input "checkbox" at bounding box center [205, 289] width 12 height 12
checkbox input "false"
click at [413, 276] on div at bounding box center [366, 169] width 733 height 338
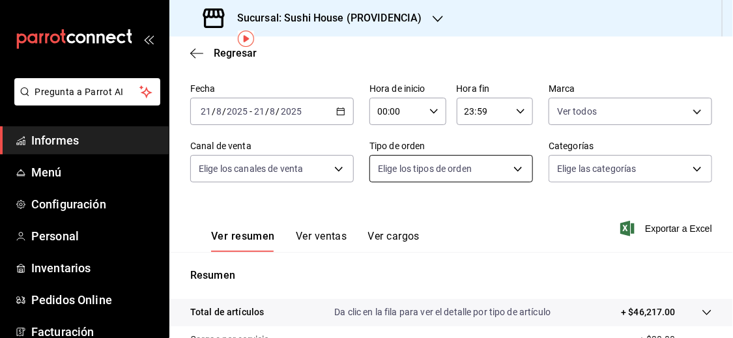
click at [462, 175] on body "Pregunta a Parrot AI Informes Menú Configuración Personal Inventarios Pedidos O…" at bounding box center [366, 169] width 733 height 338
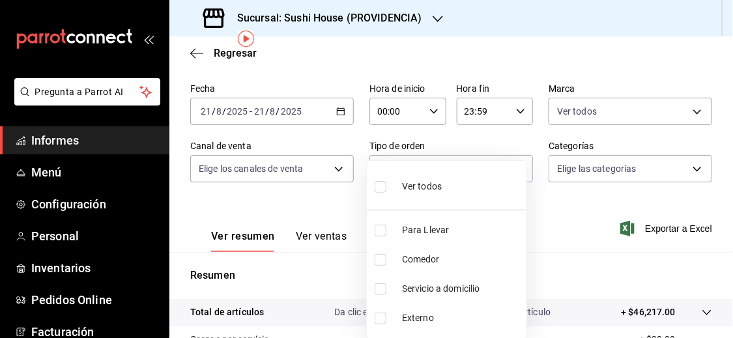
click at [380, 289] on input "checkbox" at bounding box center [381, 289] width 12 height 12
checkbox input "true"
type input "7f5903bb-6d2f-4159-8fdb-6e7027ac9b39"
click at [554, 252] on div at bounding box center [366, 169] width 733 height 338
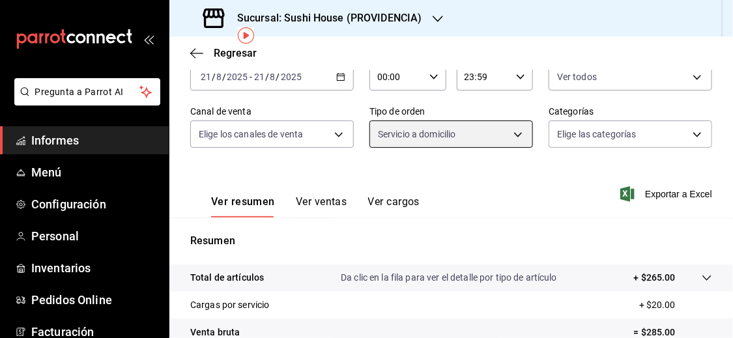
scroll to position [51, 0]
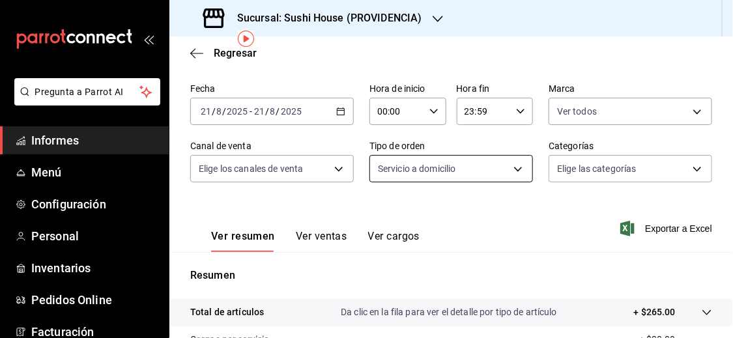
click at [511, 167] on body "Pregunta a Parrot AI Informes Menú Configuración Personal Inventarios Pedidos O…" at bounding box center [366, 169] width 733 height 338
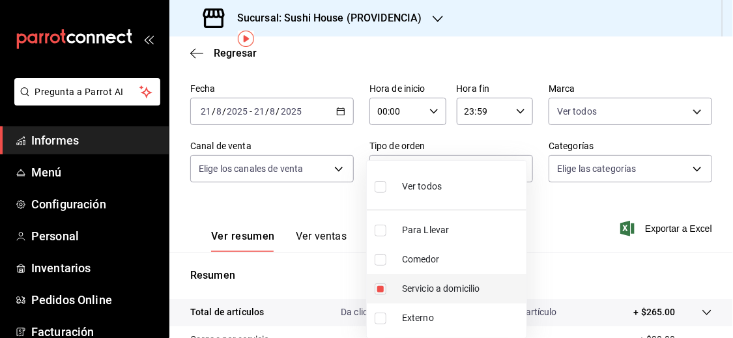
click at [379, 290] on input "checkbox" at bounding box center [381, 289] width 12 height 12
checkbox input "false"
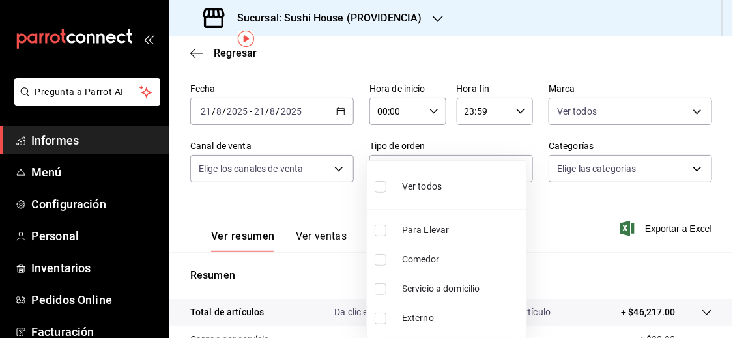
click at [569, 223] on div at bounding box center [366, 169] width 733 height 338
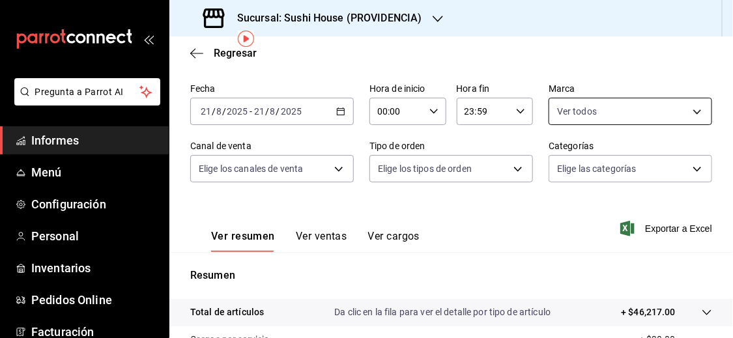
click at [571, 103] on body "Pregunta a Parrot AI Informes Menú Configuración Personal Inventarios Pedidos O…" at bounding box center [366, 169] width 733 height 338
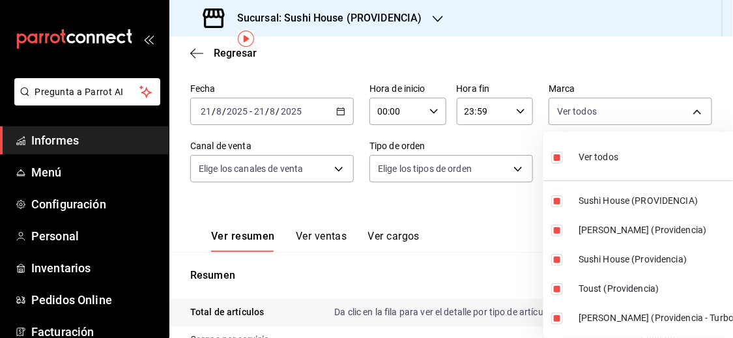
click at [555, 154] on input "checkbox" at bounding box center [557, 158] width 12 height 12
checkbox input "false"
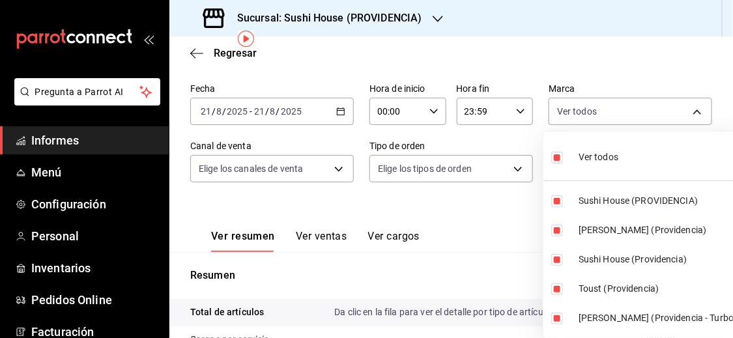
checkbox input "false"
click at [556, 200] on input "checkbox" at bounding box center [557, 201] width 12 height 12
checkbox input "true"
type input "b9361ddb-430a-4445-ad01-e54101fc6a6d"
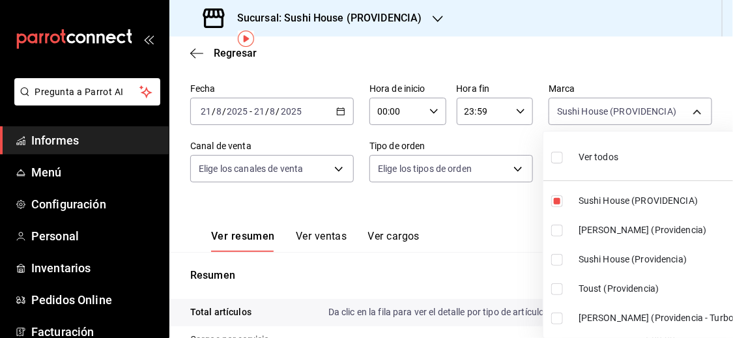
click at [556, 264] on input "checkbox" at bounding box center [557, 260] width 12 height 12
checkbox input "true"
type input "b9361ddb-430a-4445-ad01-e54101fc6a6d,d977e9e1-94a5-4c72-ae82-989a1b0a3219"
click at [485, 251] on div at bounding box center [366, 169] width 733 height 338
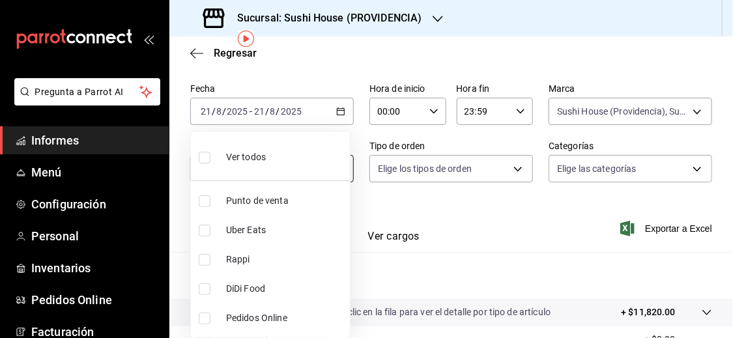
click at [307, 165] on body "Pregunta a Parrot AI Informes Menú Configuración Personal Inventarios Pedidos O…" at bounding box center [366, 169] width 733 height 338
click at [202, 261] on input "checkbox" at bounding box center [205, 260] width 12 height 12
checkbox input "true"
type input "RAPPI"
click at [474, 262] on div at bounding box center [366, 169] width 733 height 338
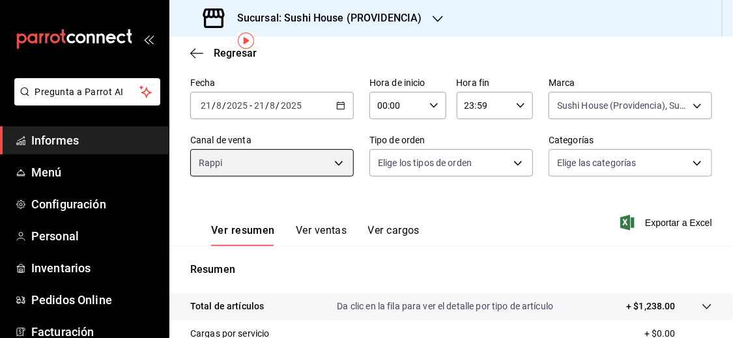
scroll to position [45, 0]
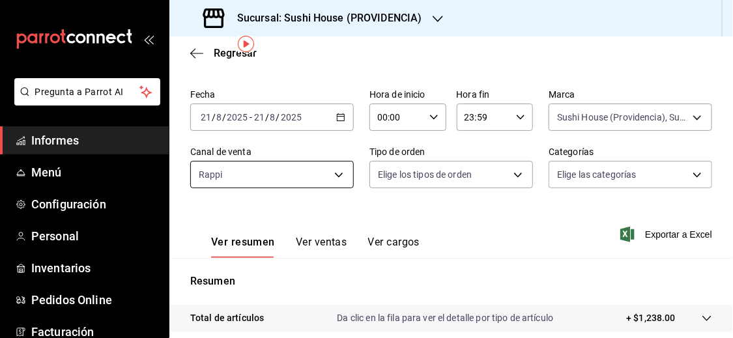
click at [335, 180] on body "Pregunta a Parrot AI Informes Menú Configuración Personal Inventarios Pedidos O…" at bounding box center [366, 169] width 733 height 338
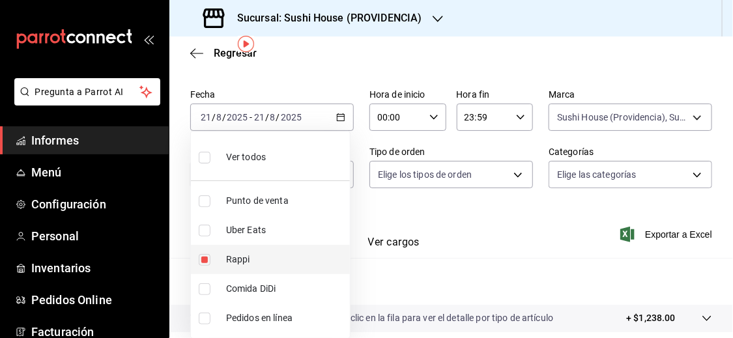
click at [207, 257] on input "checkbox" at bounding box center [205, 260] width 12 height 12
checkbox input "false"
click at [206, 227] on input "checkbox" at bounding box center [205, 231] width 12 height 12
checkbox input "true"
type input "UBER_EATS"
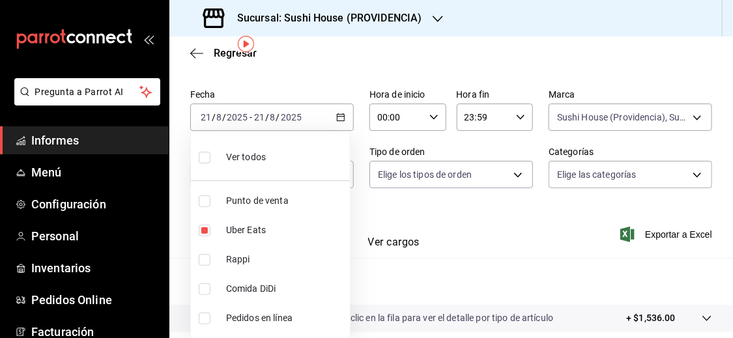
click at [419, 215] on div at bounding box center [366, 169] width 733 height 338
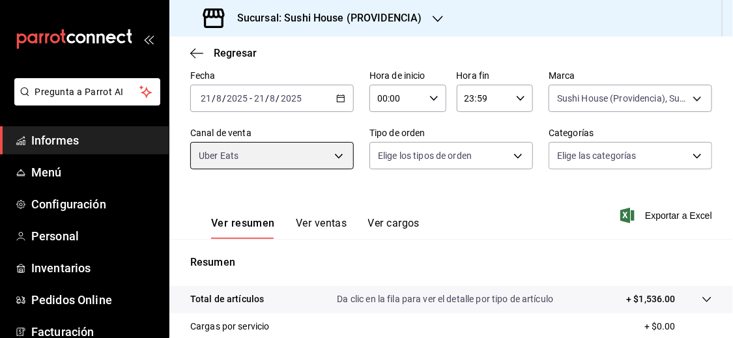
scroll to position [59, 0]
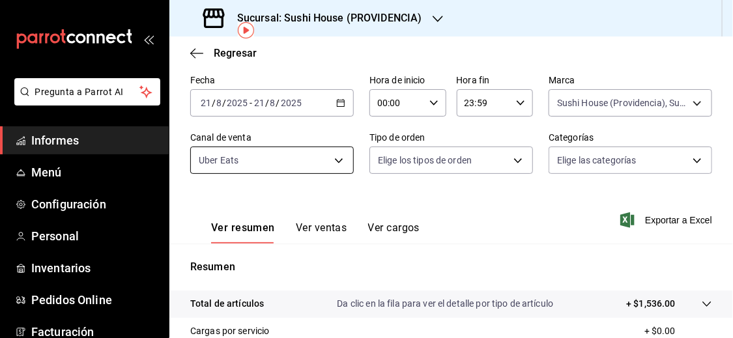
click at [343, 159] on body "Pregunta a Parrot AI Informes Menú Configuración Personal Inventarios Pedidos O…" at bounding box center [366, 169] width 733 height 338
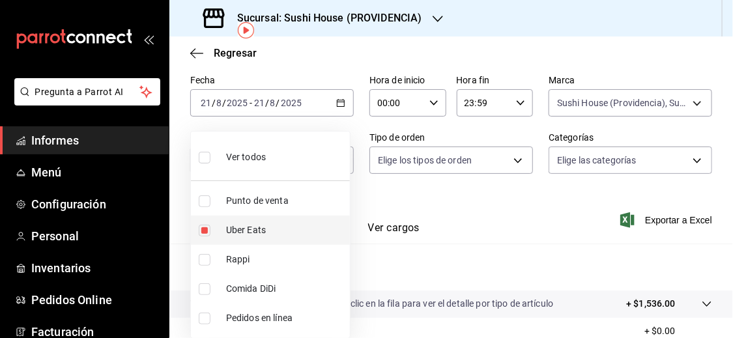
click at [206, 232] on input "checkbox" at bounding box center [205, 231] width 12 height 12
checkbox input "false"
click at [206, 291] on input "checkbox" at bounding box center [205, 289] width 12 height 12
checkbox input "true"
type input "DIDI_FOOD"
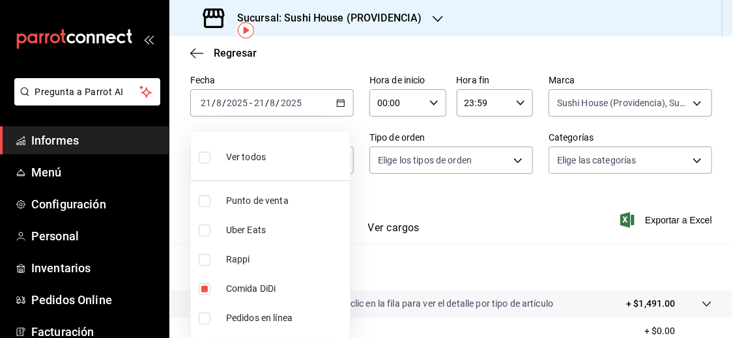
click at [391, 272] on div at bounding box center [366, 169] width 733 height 338
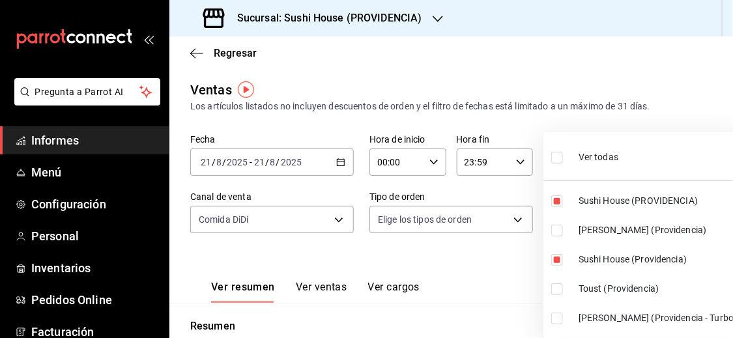
click at [686, 161] on body "Pregunta a Parrot AI Informes Menú Configuración Personal Inventarios Pedidos O…" at bounding box center [366, 169] width 733 height 338
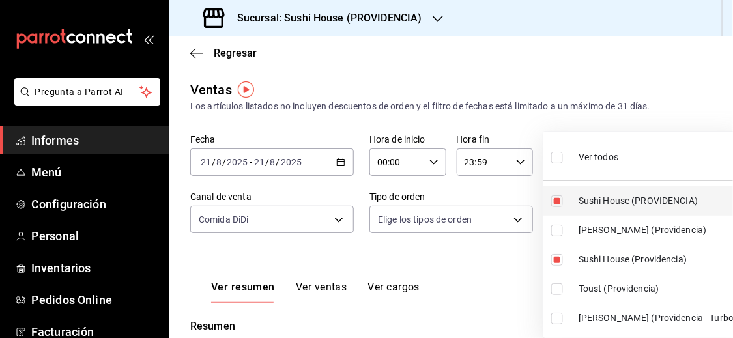
click at [555, 196] on input "checkbox" at bounding box center [557, 201] width 12 height 12
checkbox input "false"
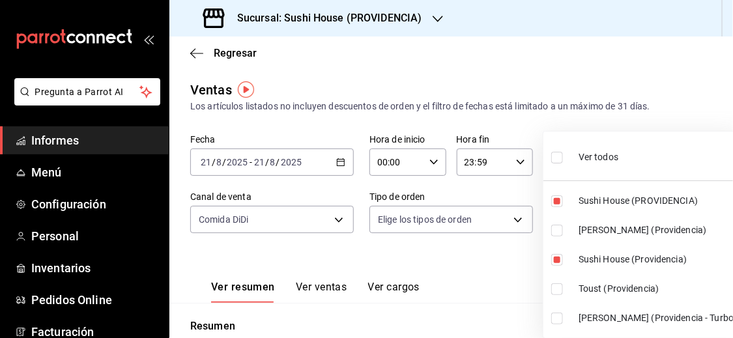
type input "d977e9e1-94a5-4c72-ae82-989a1b0a3219"
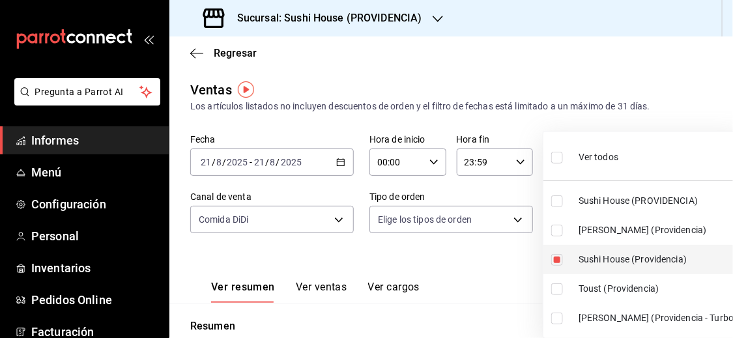
click at [555, 259] on input "checkbox" at bounding box center [557, 260] width 12 height 12
checkbox input "false"
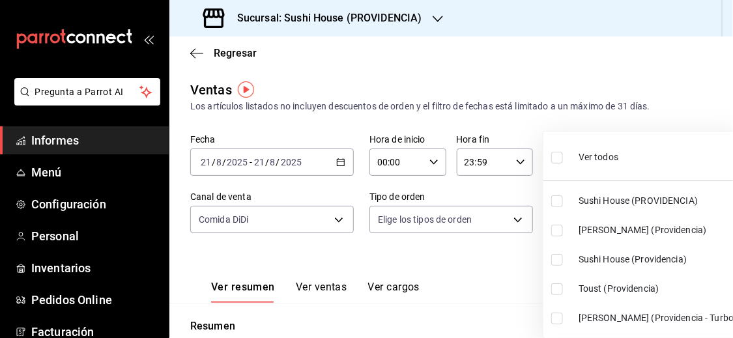
click at [556, 234] on input "checkbox" at bounding box center [557, 231] width 12 height 12
checkbox input "true"
type input "a68405d1-b9ed-4209-8cac-070605860f79"
click at [554, 322] on input "checkbox" at bounding box center [557, 319] width 12 height 12
checkbox input "true"
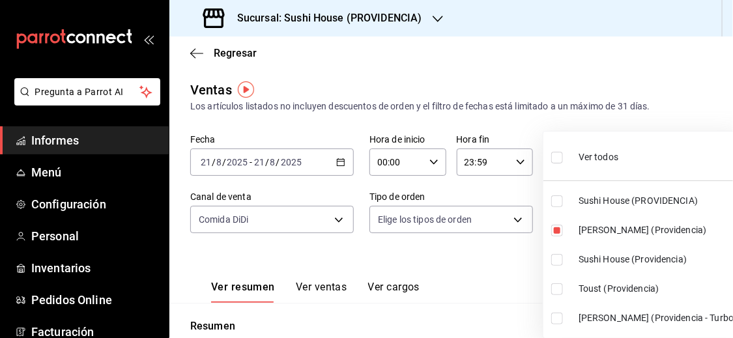
type input "a68405d1-b9ed-4209-8cac-070605860f79,d15e84b3-8363-4ee1-9a15-630b08c6c652"
click at [500, 283] on div at bounding box center [366, 169] width 733 height 338
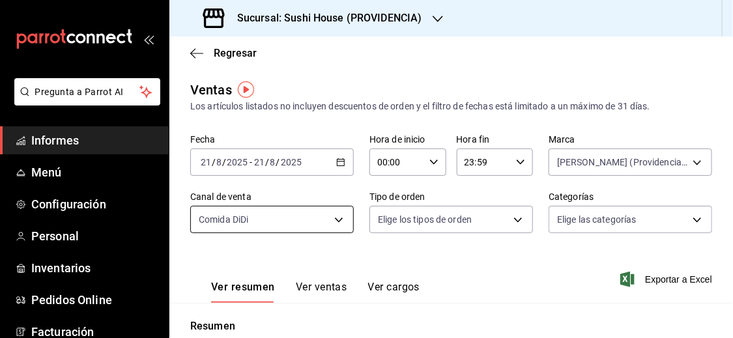
click at [330, 217] on body "Pregunta a Parrot AI Informes Menú Configuración Personal Inventarios Pedidos O…" at bounding box center [366, 169] width 733 height 338
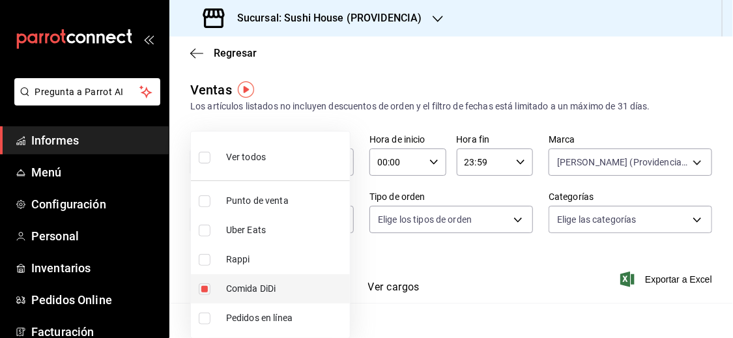
click at [206, 286] on input "checkbox" at bounding box center [205, 289] width 12 height 12
checkbox input "false"
click at [206, 259] on input "checkbox" at bounding box center [205, 260] width 12 height 12
checkbox input "true"
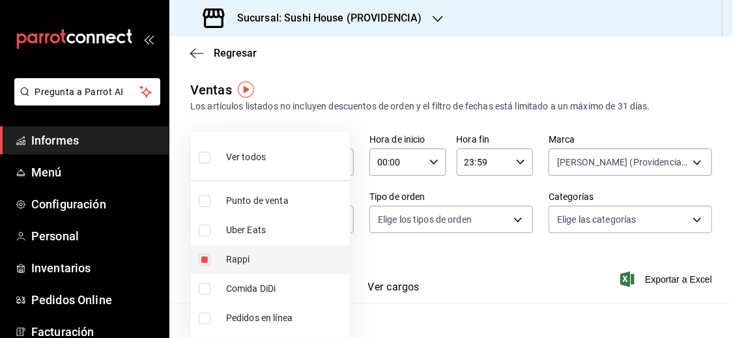
type input "RAPPI"
click at [464, 276] on div at bounding box center [366, 169] width 733 height 338
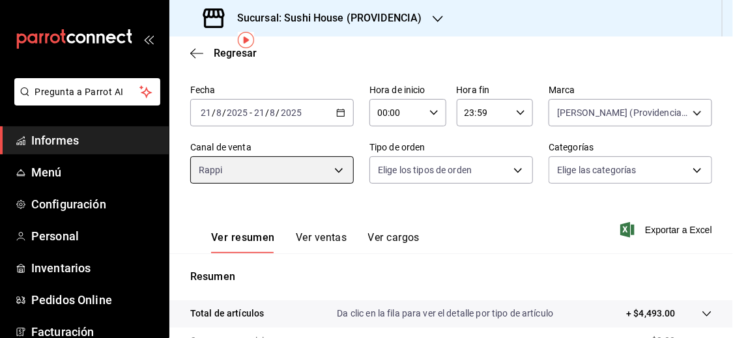
scroll to position [46, 0]
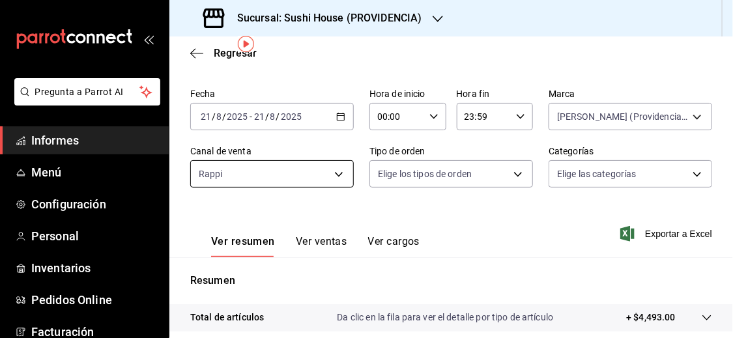
click at [335, 165] on body "Pregunta a Parrot AI Informes Menú Configuración Personal Inventarios Pedidos O…" at bounding box center [366, 169] width 733 height 338
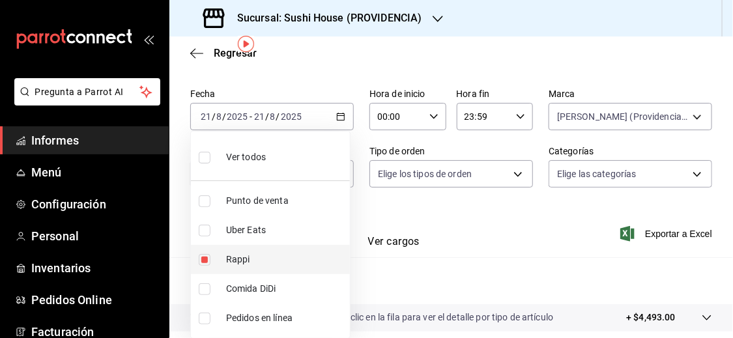
click at [203, 256] on input "checkbox" at bounding box center [205, 260] width 12 height 12
checkbox input "false"
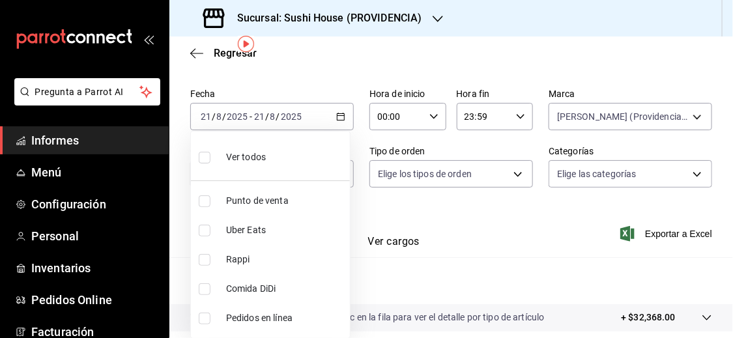
click at [205, 226] on input "checkbox" at bounding box center [205, 231] width 12 height 12
checkbox input "true"
type input "UBER_EATS"
click at [376, 267] on div at bounding box center [366, 169] width 733 height 338
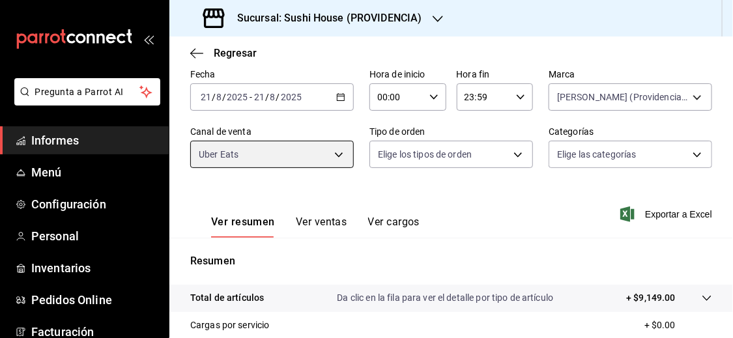
scroll to position [62, 0]
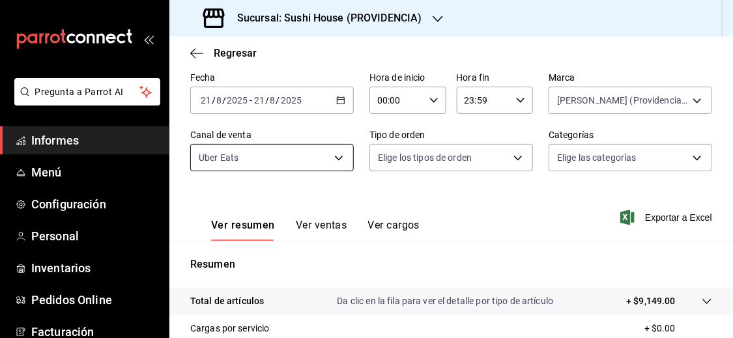
click at [339, 160] on body "Pregunta a Parrot AI Informes Menú Configuración Personal Inventarios Pedidos O…" at bounding box center [366, 169] width 733 height 338
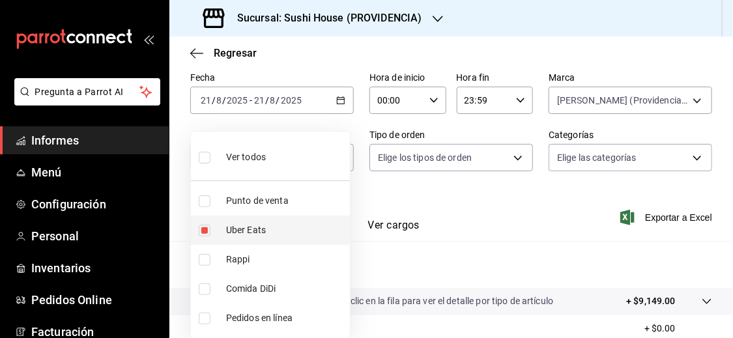
click at [206, 229] on input "checkbox" at bounding box center [205, 231] width 12 height 12
checkbox input "false"
click at [206, 290] on input "checkbox" at bounding box center [205, 289] width 12 height 12
checkbox input "true"
type input "DIDI_FOOD"
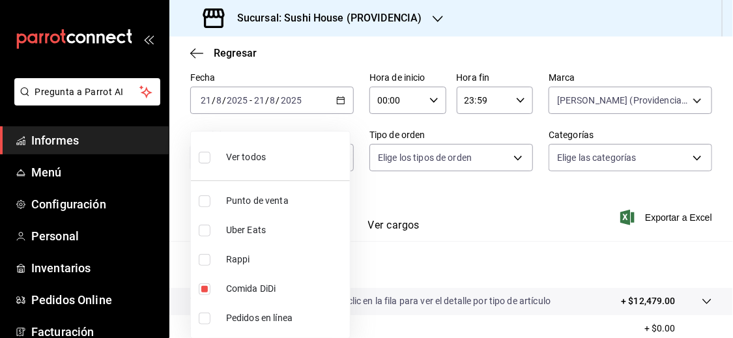
click at [408, 251] on div at bounding box center [366, 169] width 733 height 338
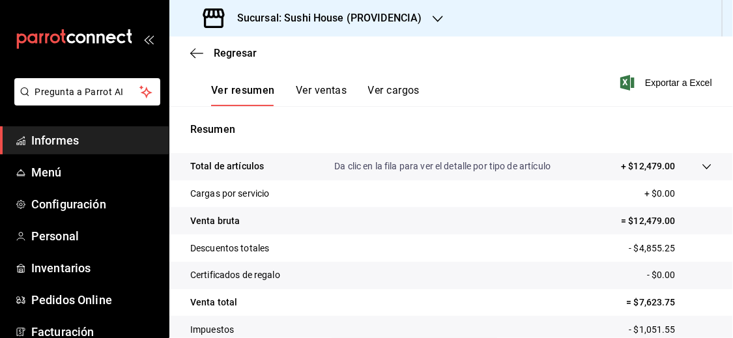
scroll to position [205, 0]
